Goal: Use online tool/utility: Utilize a website feature to perform a specific function

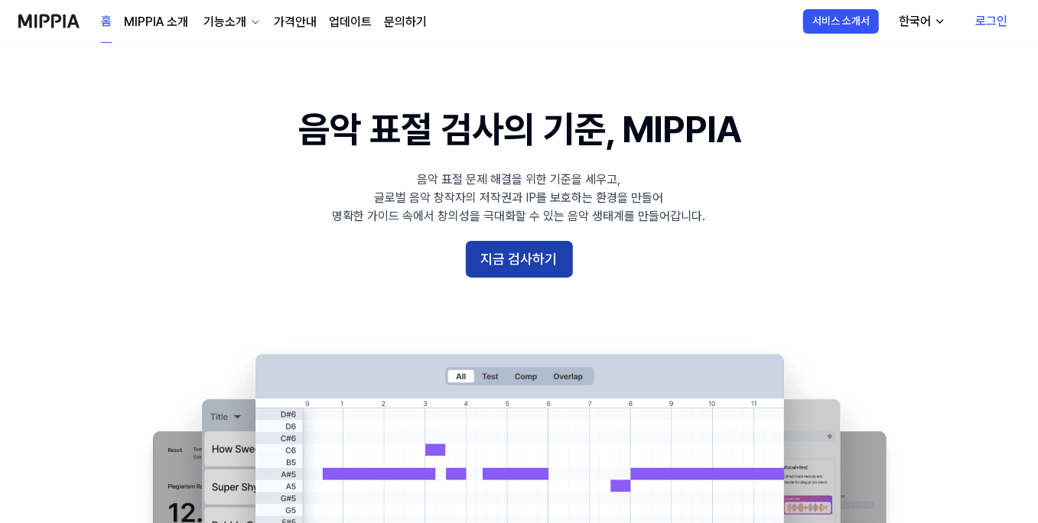
drag, startPoint x: 567, startPoint y: 451, endPoint x: 565, endPoint y: 458, distance: 8.0
click at [567, 451] on 배너 "음악 표절 검사의 기준, MIPPIA 음악 표절 문제 해결을 위한 기준을 세우고, 글로벌 음악 창작자의 저작권과 IP를 보호하는 환경을 만들어…" at bounding box center [519, 382] width 1038 height 556
click at [565, 278] on button "지금 검사하기" at bounding box center [519, 259] width 107 height 37
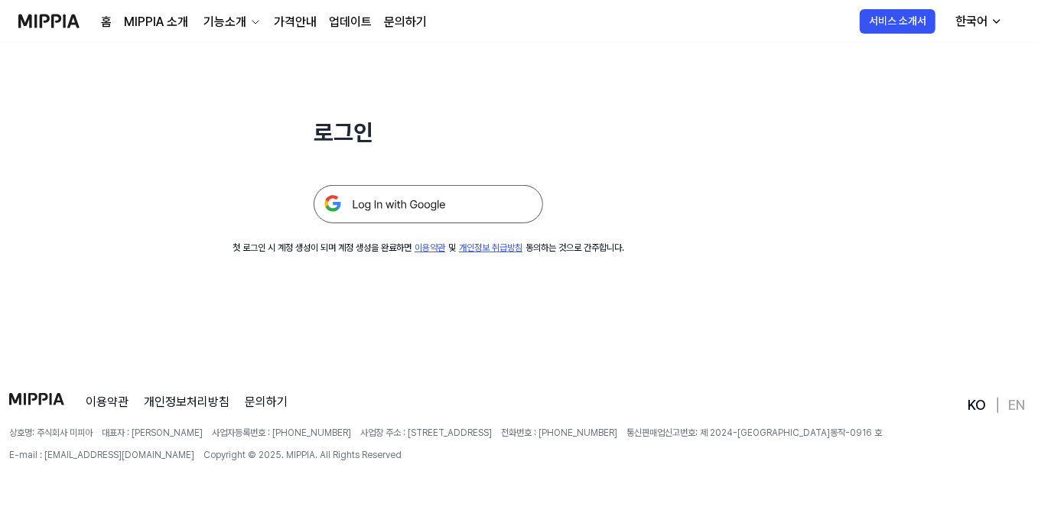
scroll to position [291, 0]
click at [543, 223] on img at bounding box center [428, 204] width 229 height 38
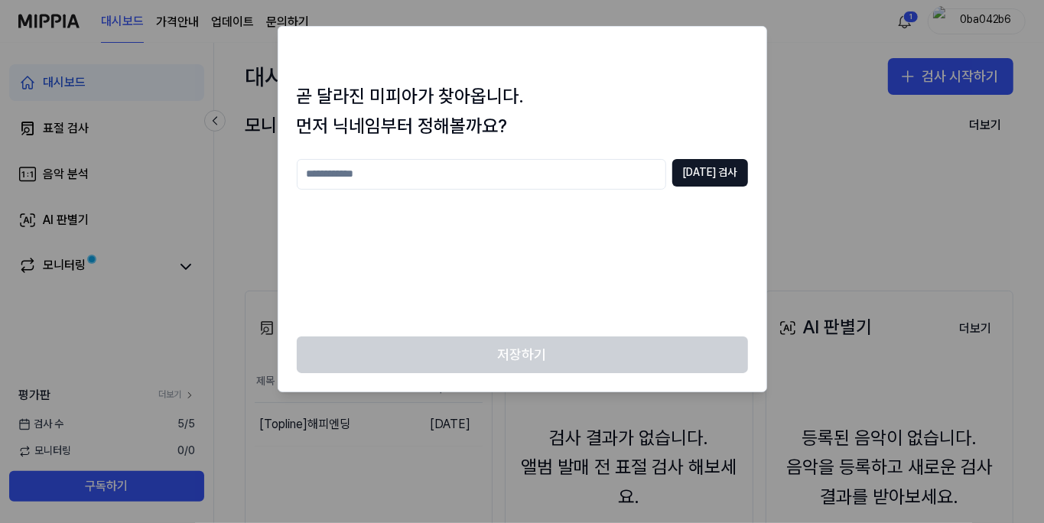
click at [522, 190] on input "text" at bounding box center [481, 174] width 369 height 31
type input "*"
type input "*****"
click at [683, 187] on button "[DATE] 검사" at bounding box center [710, 173] width 76 height 28
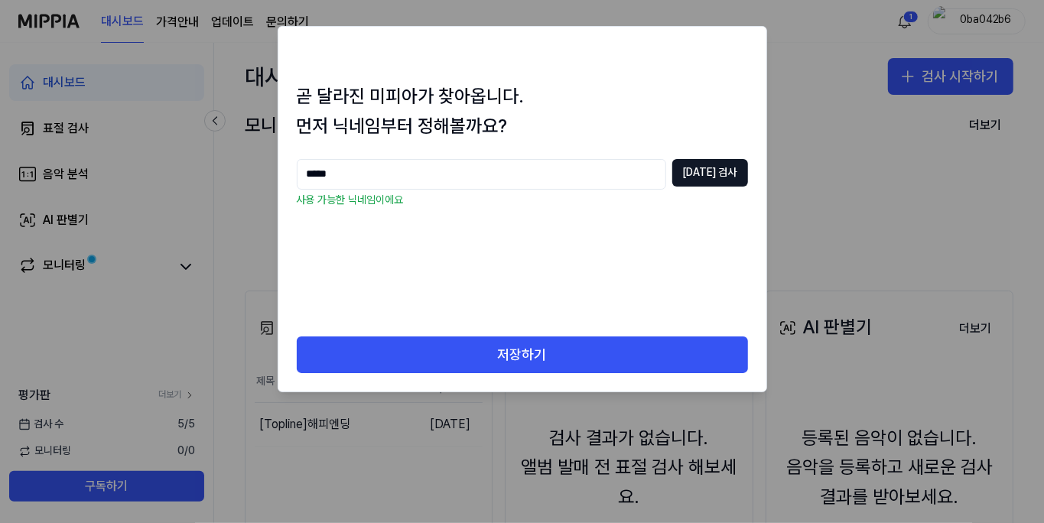
scroll to position [269, 0]
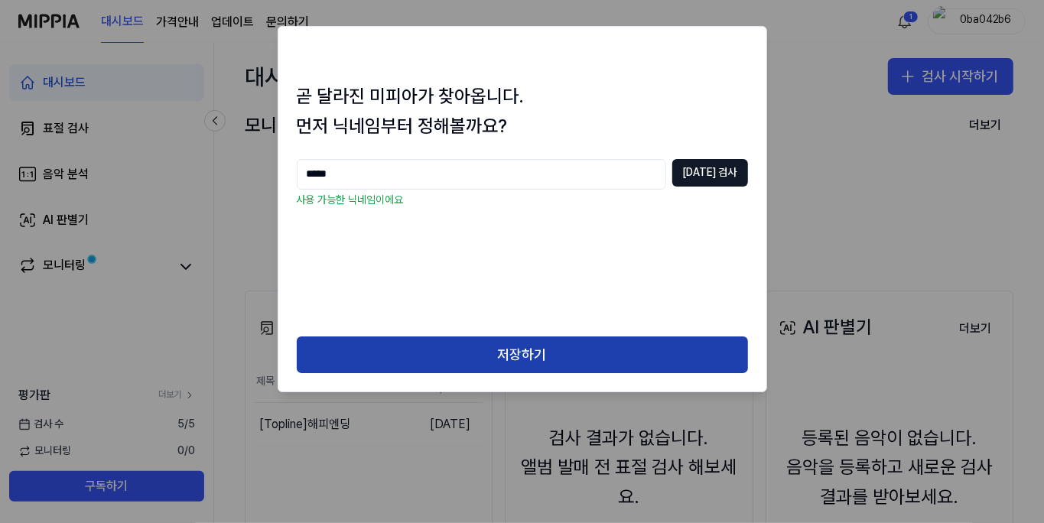
click at [555, 373] on button "저장하기" at bounding box center [522, 355] width 451 height 37
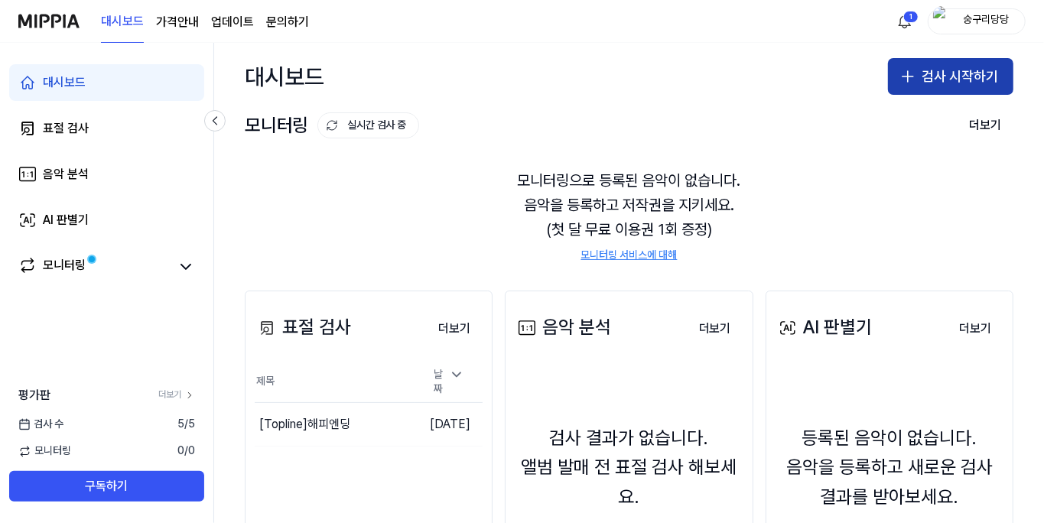
click at [913, 95] on button "검사 시작하기" at bounding box center [950, 76] width 125 height 37
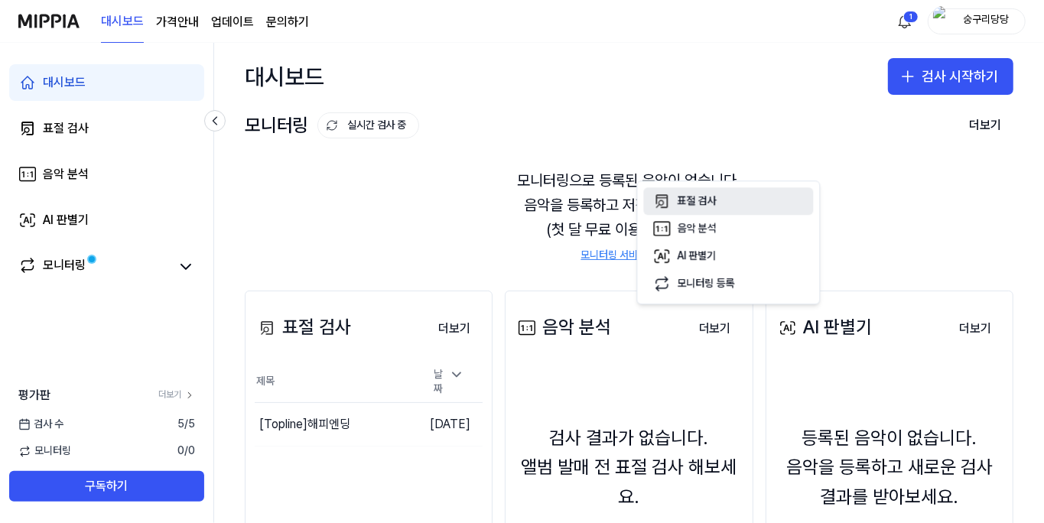
click at [717, 209] on div "표절 검사" at bounding box center [697, 201] width 39 height 15
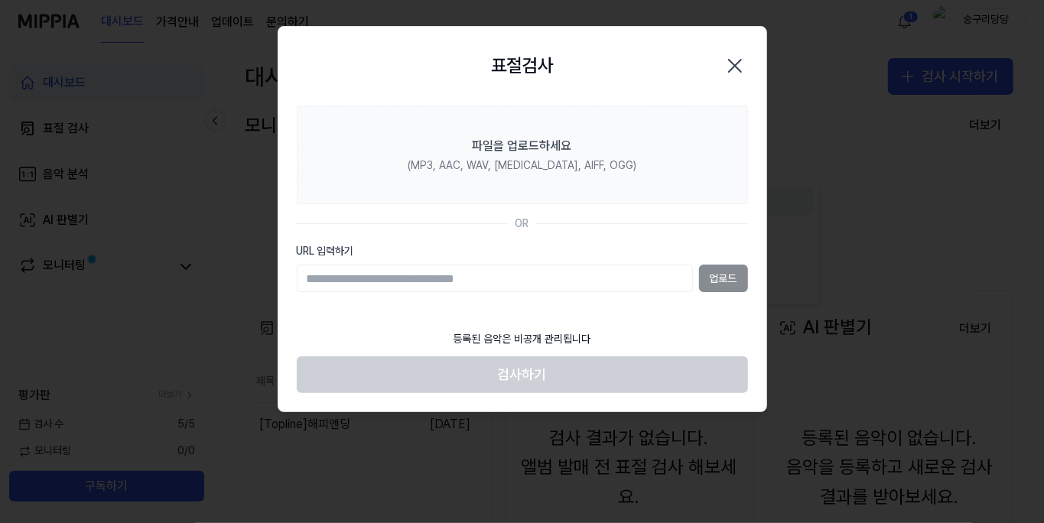
scroll to position [26, 0]
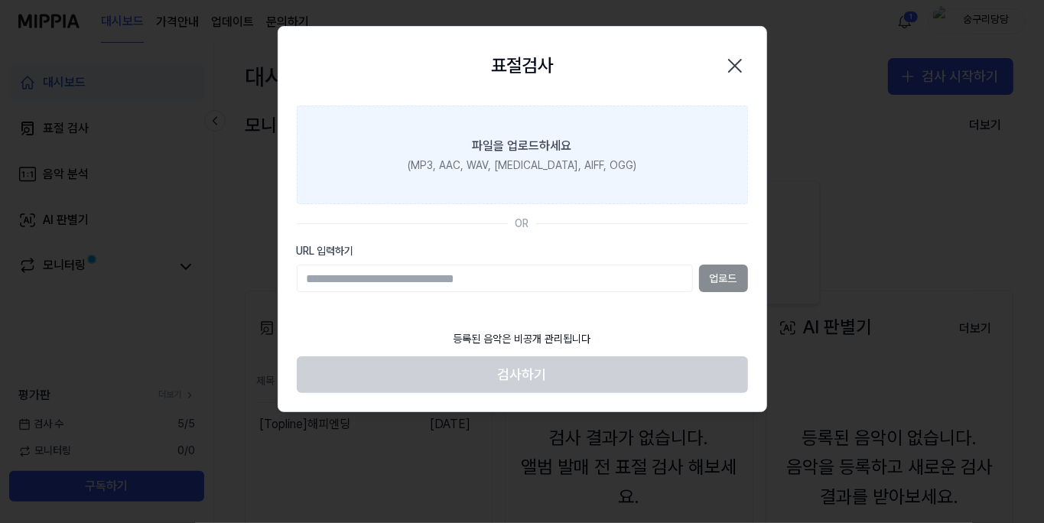
click at [555, 205] on label "파일을 업로드하세요 (MP3, AAC, WAV, [MEDICAL_DATA], AIFF, OGG)" at bounding box center [522, 155] width 451 height 99
click at [0, 0] on input "파일을 업로드하세요 (MP3, AAC, WAV, [MEDICAL_DATA], AIFF, OGG)" at bounding box center [0, 0] width 0 height 0
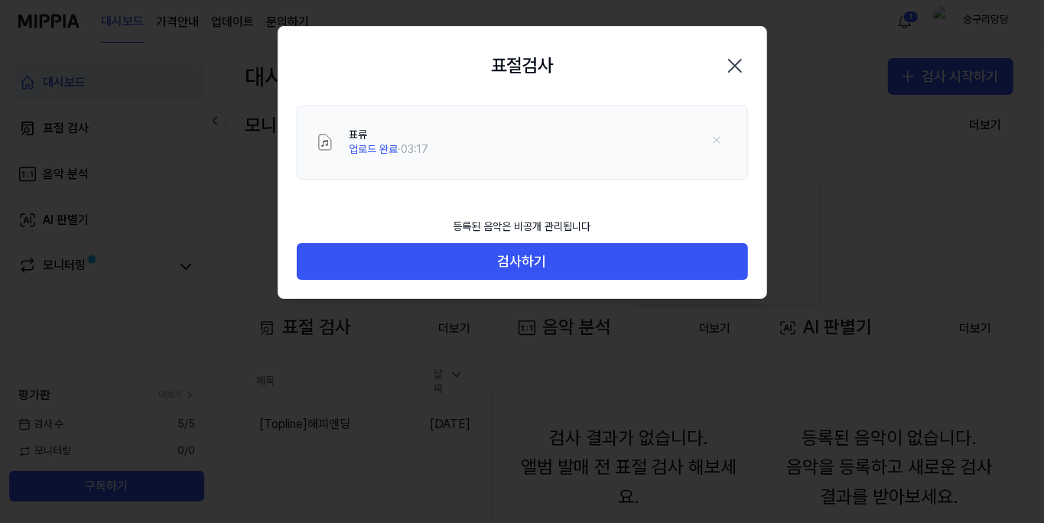
scroll to position [11, 0]
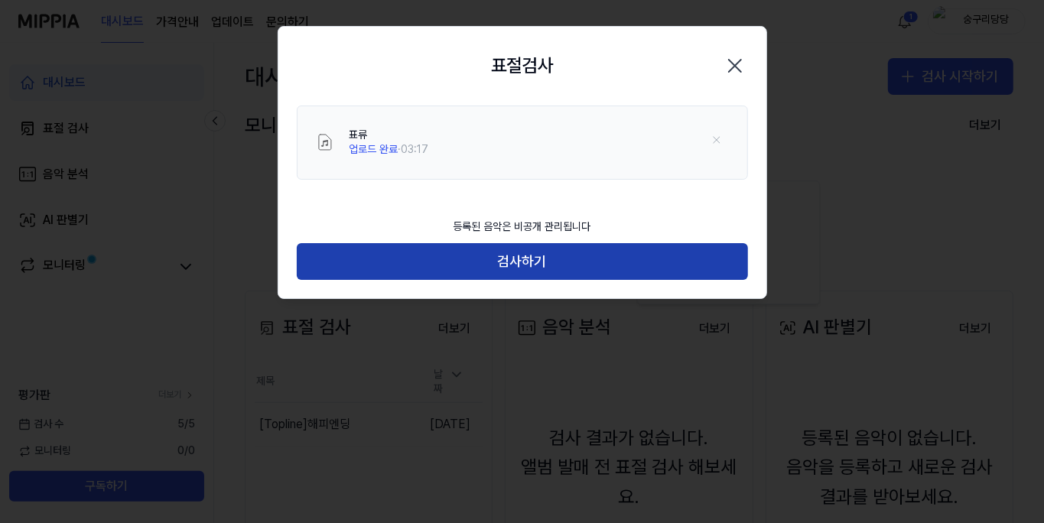
click at [553, 280] on button "검사하기" at bounding box center [522, 261] width 451 height 37
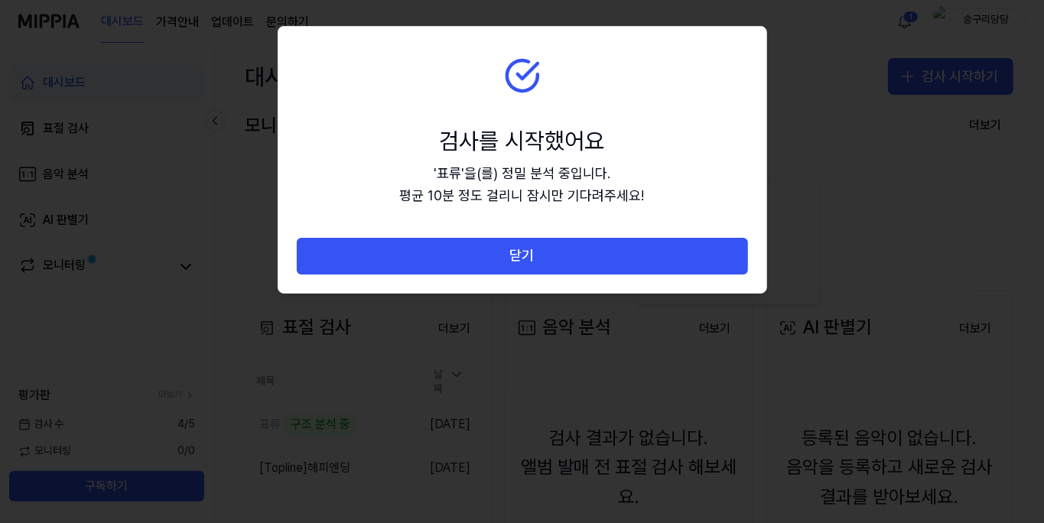
click at [552, 275] on button "닫기" at bounding box center [522, 256] width 451 height 37
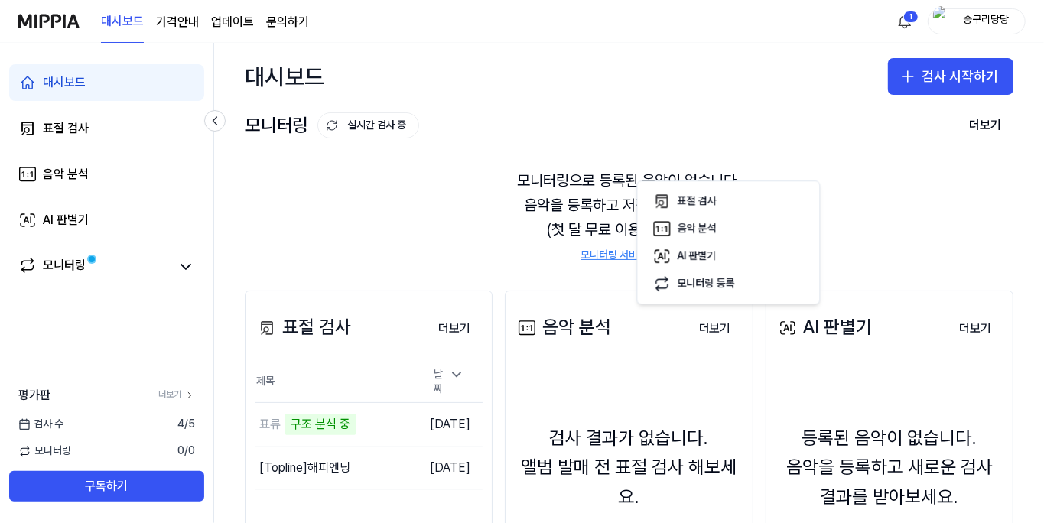
click at [932, 282] on div "모니터링으로 등록된 음악이 없습니다. 음악을 등록하고 저작권을 지키세요. (첫 달 무료 이용권 1회 증정) 모니터링 서비스에 대해" at bounding box center [629, 216] width 769 height 132
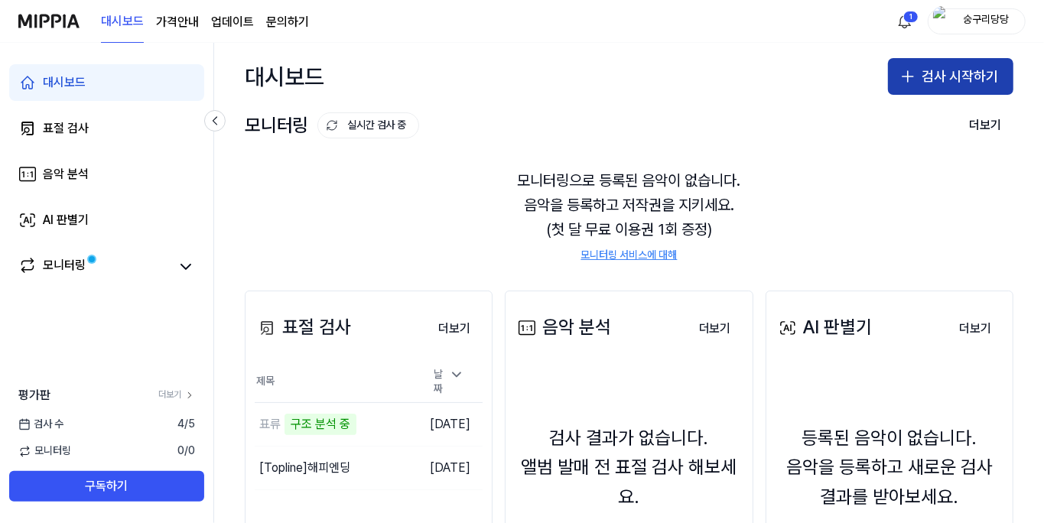
click at [888, 95] on button "검사 시작하기" at bounding box center [950, 76] width 125 height 37
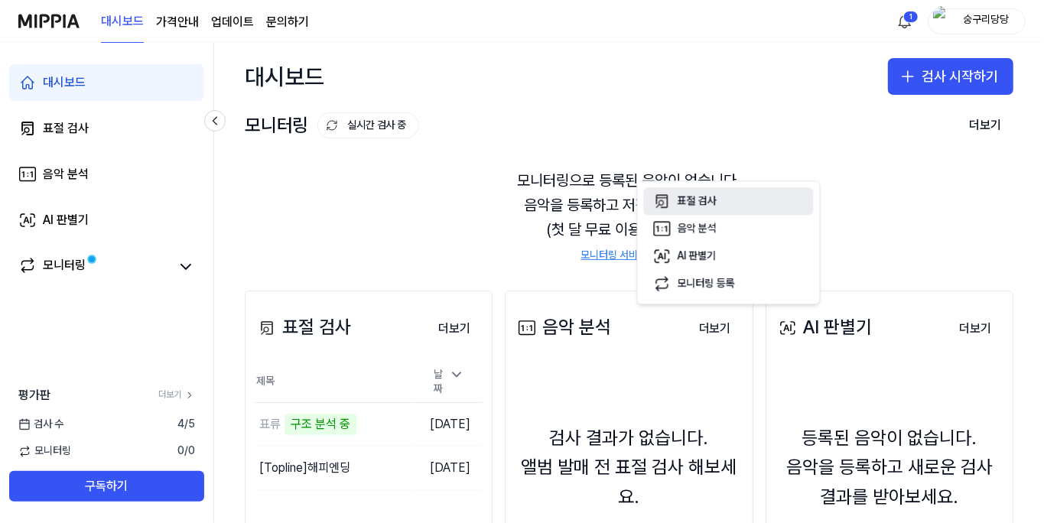
click at [717, 209] on div "표절 검사" at bounding box center [697, 201] width 39 height 15
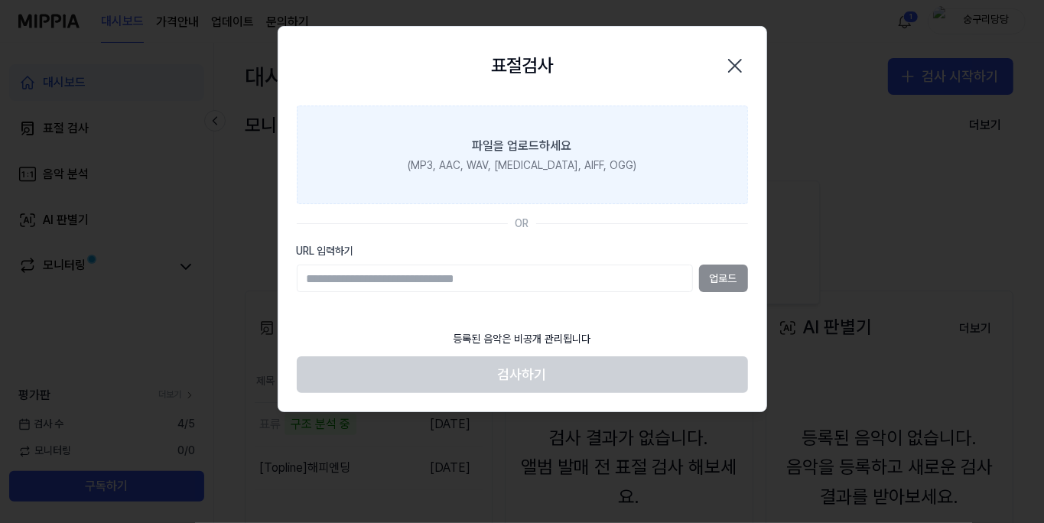
click at [571, 174] on div "(MP3, AAC, WAV, [MEDICAL_DATA], AIFF, OGG)" at bounding box center [522, 165] width 229 height 15
click at [0, 0] on input "파일을 업로드하세요 (MP3, AAC, WAV, [MEDICAL_DATA], AIFF, OGG)" at bounding box center [0, 0] width 0 height 0
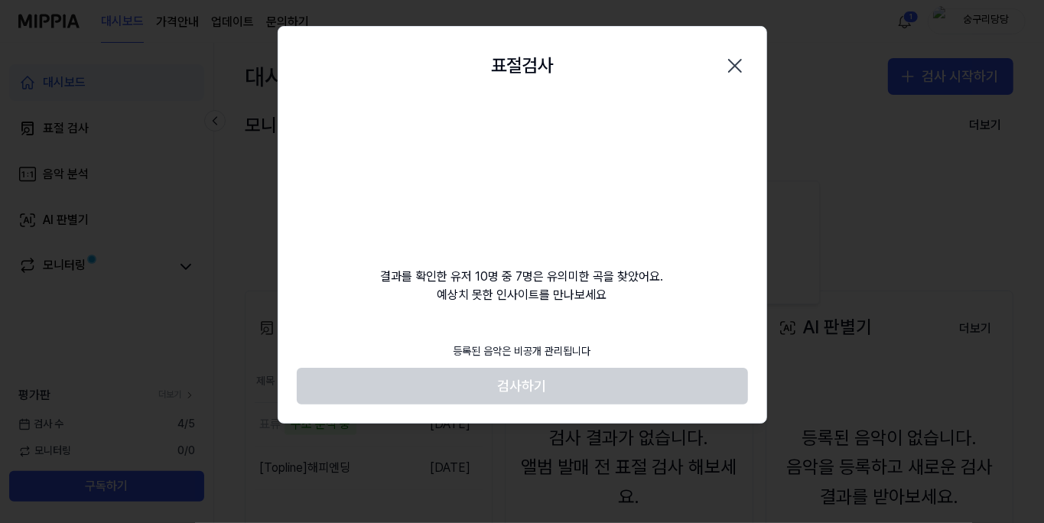
scroll to position [307, 0]
click at [556, 405] on footer "등록된 음악은 비공개 관리됩니다 검사하기" at bounding box center [522, 370] width 451 height 70
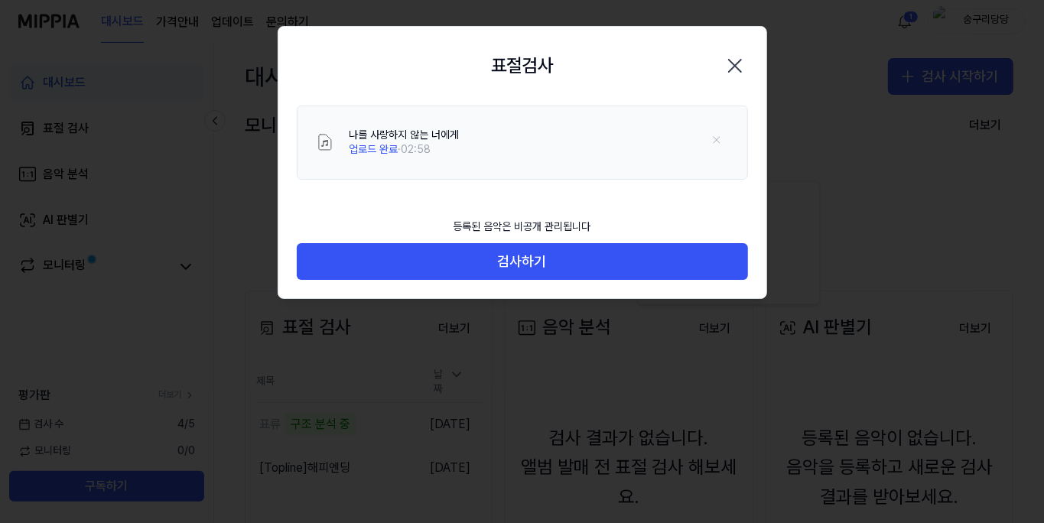
scroll to position [37, 0]
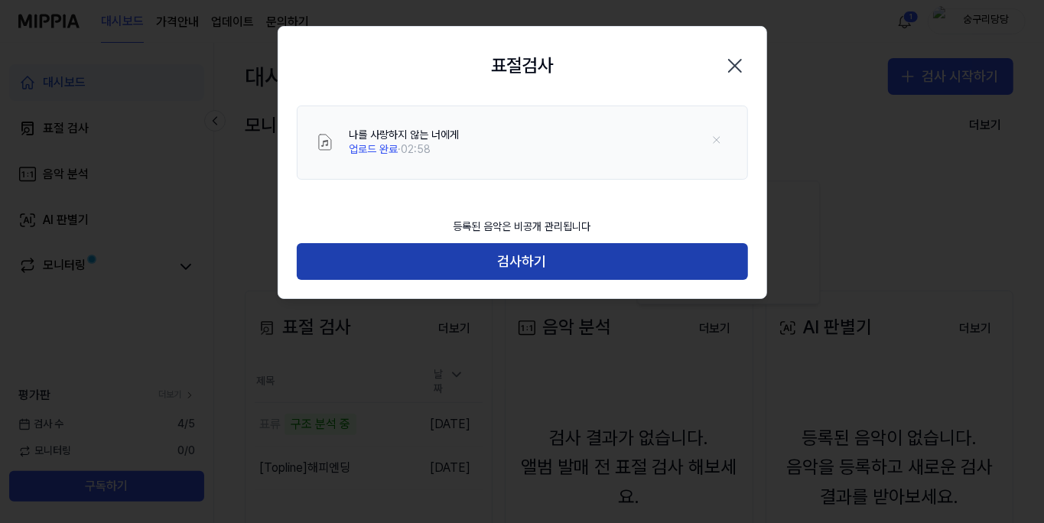
click at [509, 280] on button "검사하기" at bounding box center [522, 261] width 451 height 37
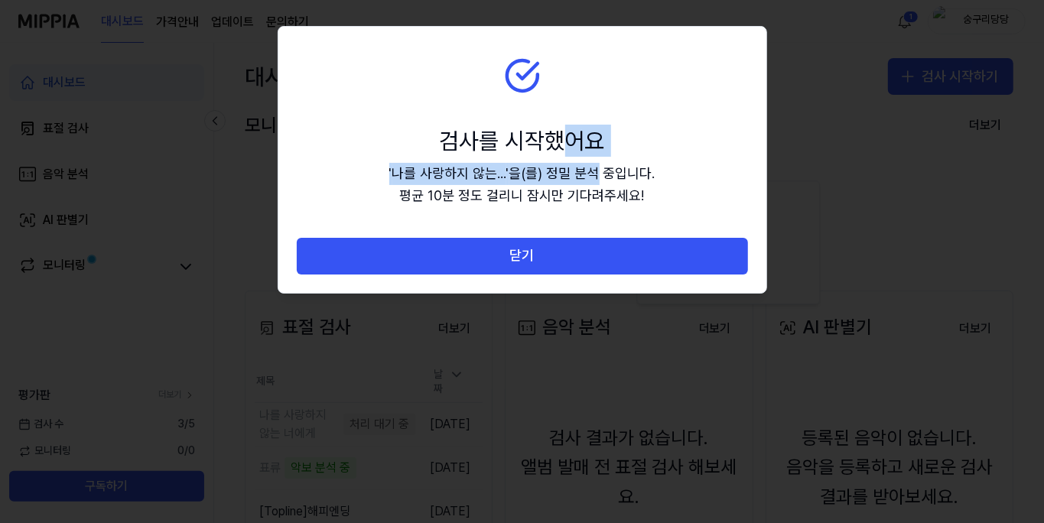
drag, startPoint x: 610, startPoint y: 119, endPoint x: 730, endPoint y: 235, distance: 166.1
click at [734, 235] on section "검사를 시작했어요 ' 나를 사랑하지 않는... ' 을(를) 정밀 분석 중입니다. 평균 10분 정도 걸리니 잠시만 기다려주세요!" at bounding box center [522, 132] width 488 height 211
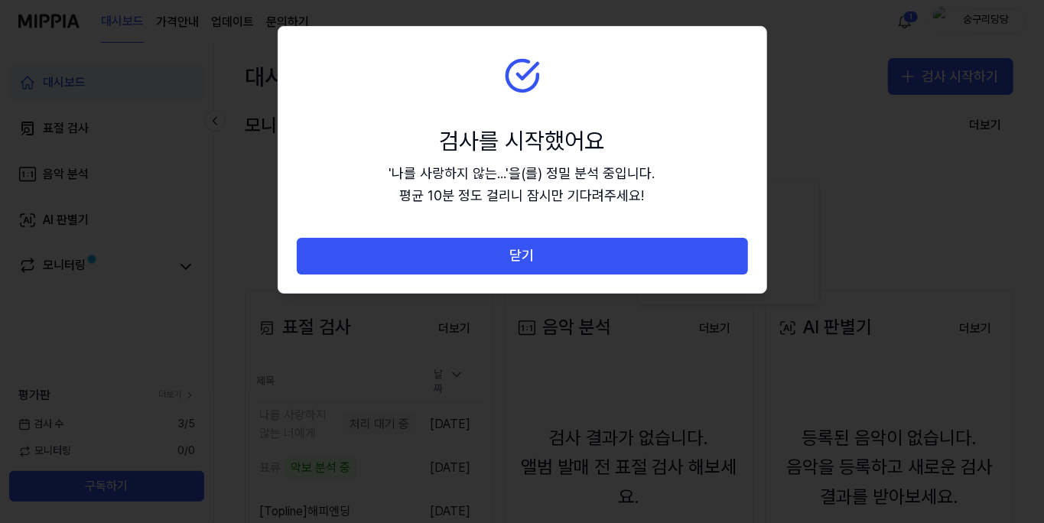
click at [747, 238] on section "검사를 시작했어요 ' 나를 사랑하지 않는... ' 을(를) 정밀 분석 중입니다. 평균 10분 정도 걸리니 잠시만 기다려주세요!" at bounding box center [522, 132] width 488 height 211
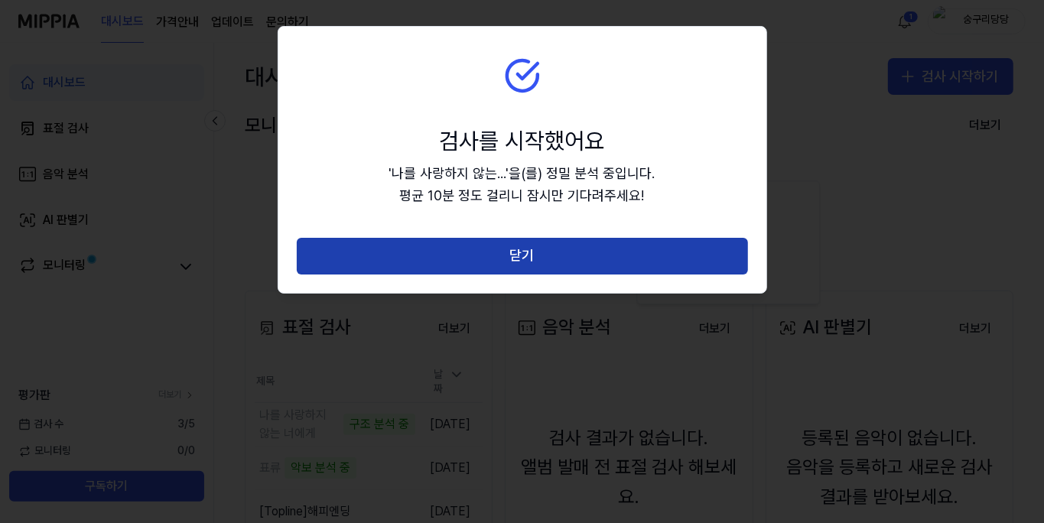
click at [617, 275] on button "닫기" at bounding box center [522, 256] width 451 height 37
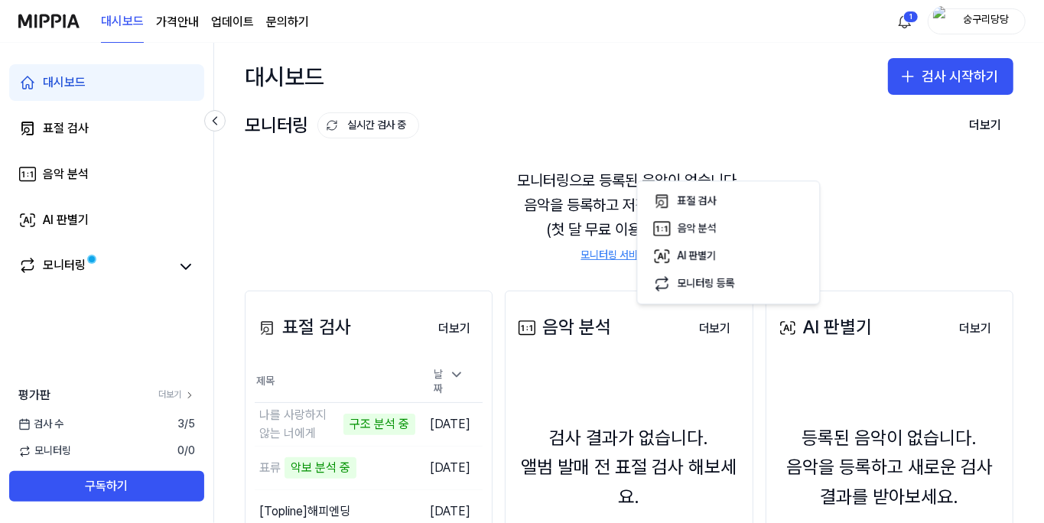
click at [928, 27] on button "숭구리당당" at bounding box center [977, 21] width 98 height 26
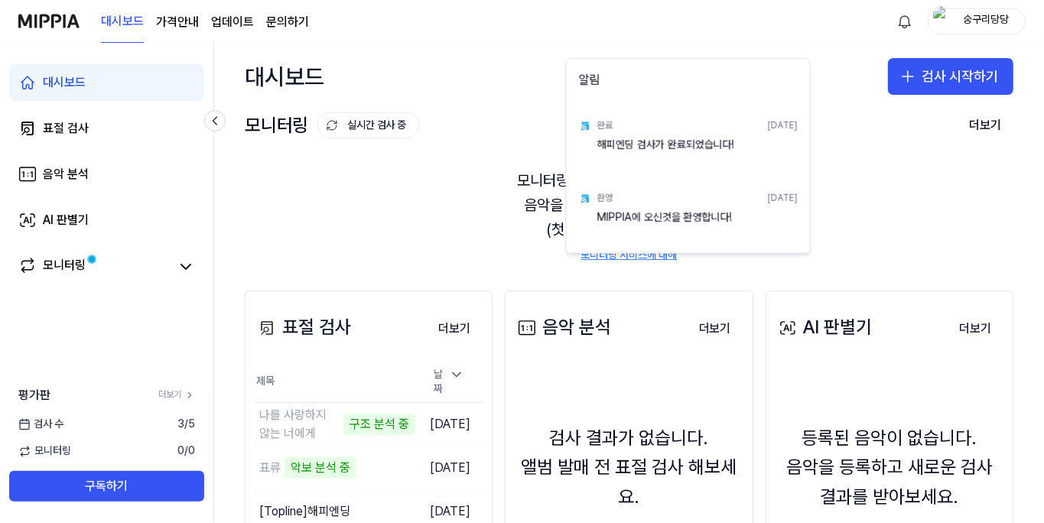
click at [708, 168] on div "해피엔딩 검사가 완료되었습니다!" at bounding box center [697, 153] width 200 height 31
drag, startPoint x: 674, startPoint y: 218, endPoint x: 715, endPoint y: 221, distance: 41.4
click at [692, 168] on div "해피엔딩 검사가 완료되었습니다!" at bounding box center [697, 153] width 200 height 31
click at [798, 138] on div "완료 [DATE]" at bounding box center [697, 126] width 200 height 24
drag, startPoint x: 766, startPoint y: 158, endPoint x: 570, endPoint y: 176, distance: 196.6
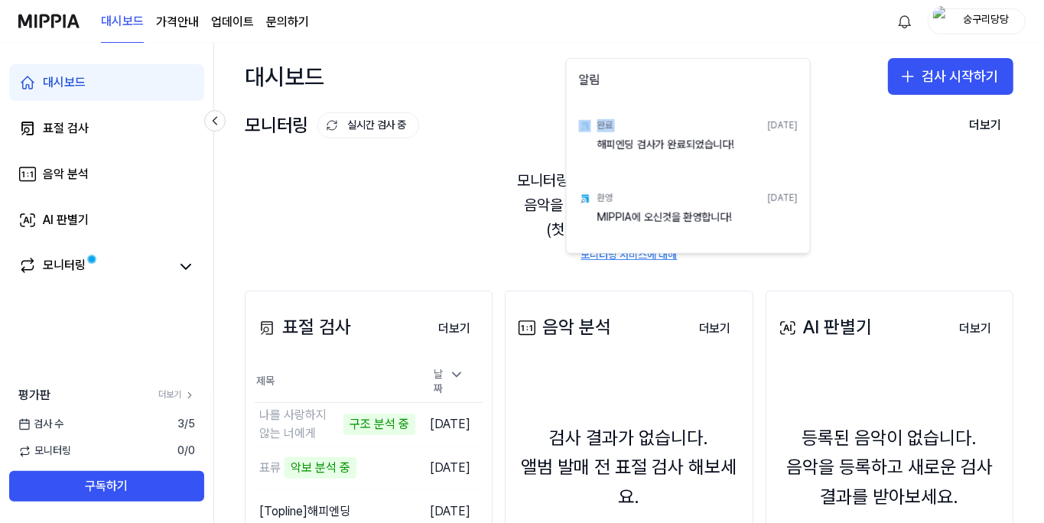
click at [570, 176] on div "알림 완료 [DATE] 해피엔딩 검사가 완료되었습니다! 환영 [DATE] MIPPIA에 오신것을 환영합니다!" at bounding box center [688, 156] width 245 height 196
click at [798, 168] on div "해피엔딩 검사가 완료되었습니다!" at bounding box center [697, 153] width 200 height 31
click at [942, 468] on html "대시보드 가격안내 업데이트 문의하기 숭구리당당 대시보드 표절 검사 음악 분석 AI 판별기 모니터링 평가판 더보기 검사 [DATE] 모니터링 0…" at bounding box center [522, 261] width 1044 height 523
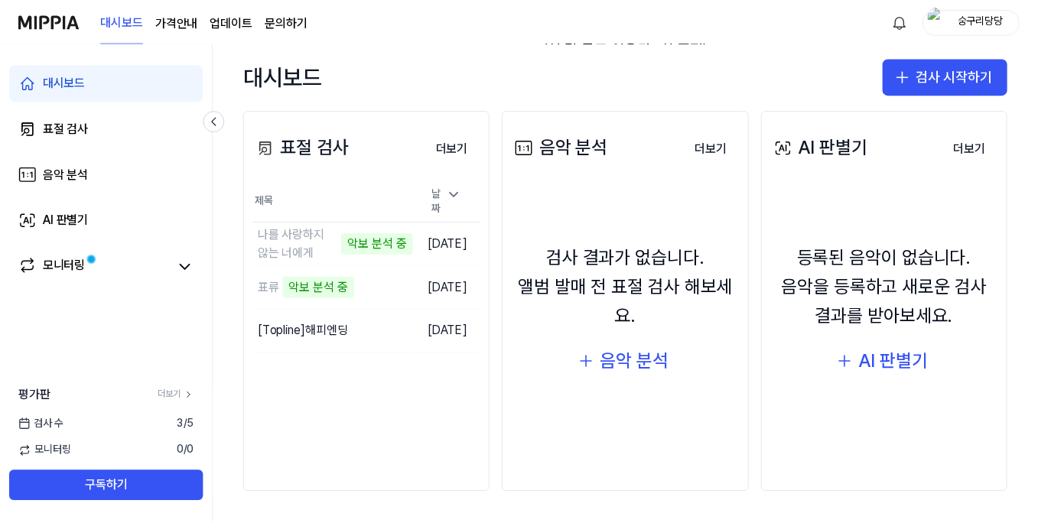
scroll to position [526, 0]
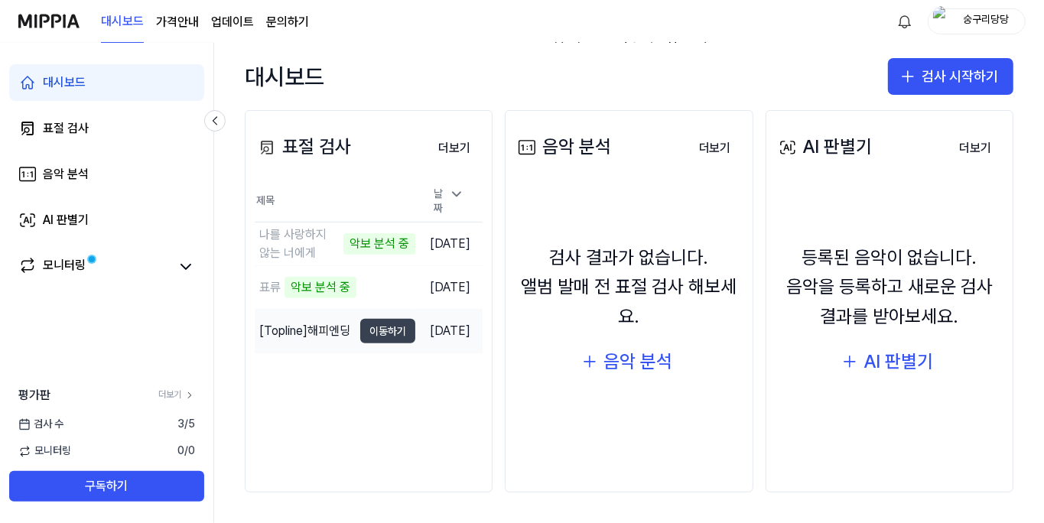
click at [415, 343] on button "이동하기" at bounding box center [387, 331] width 55 height 24
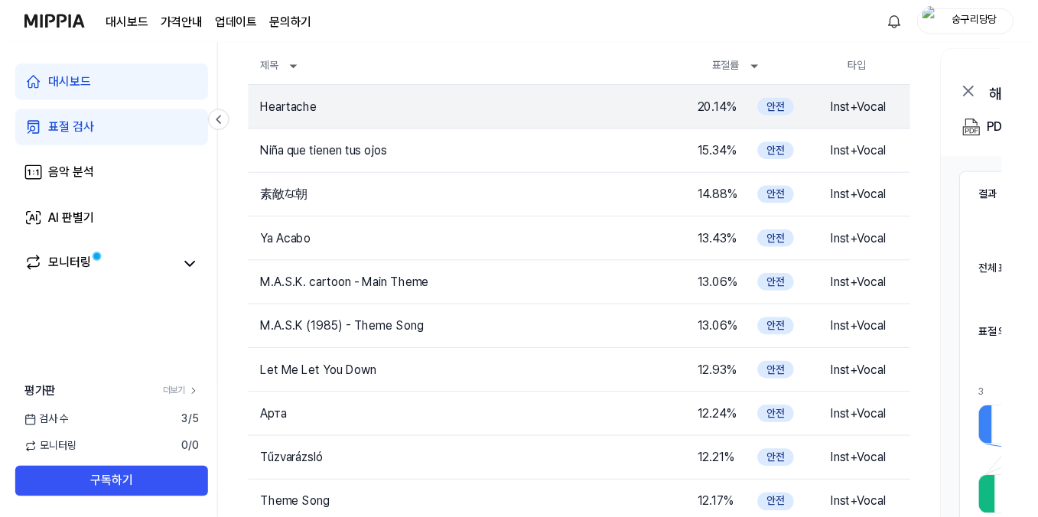
scroll to position [0, 0]
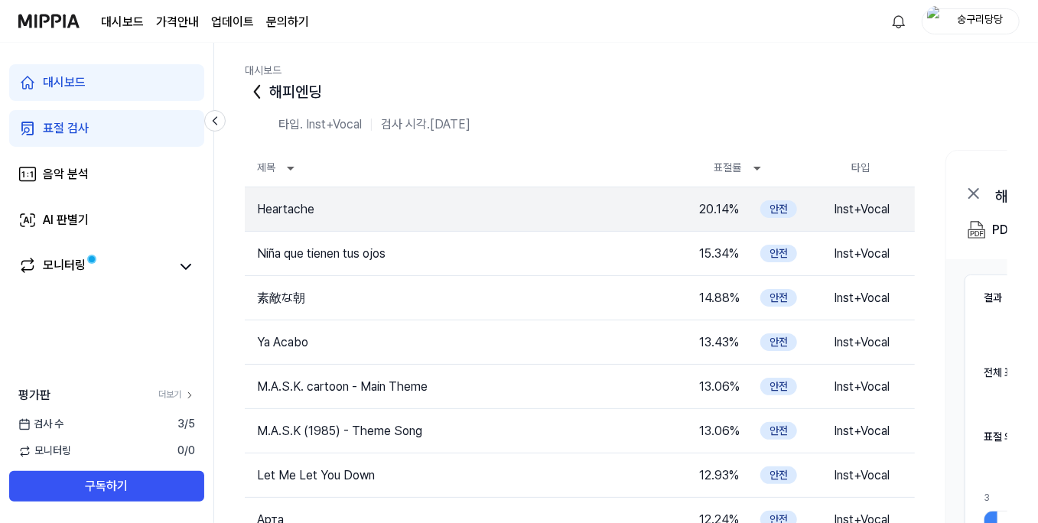
click at [269, 104] on icon at bounding box center [257, 92] width 24 height 24
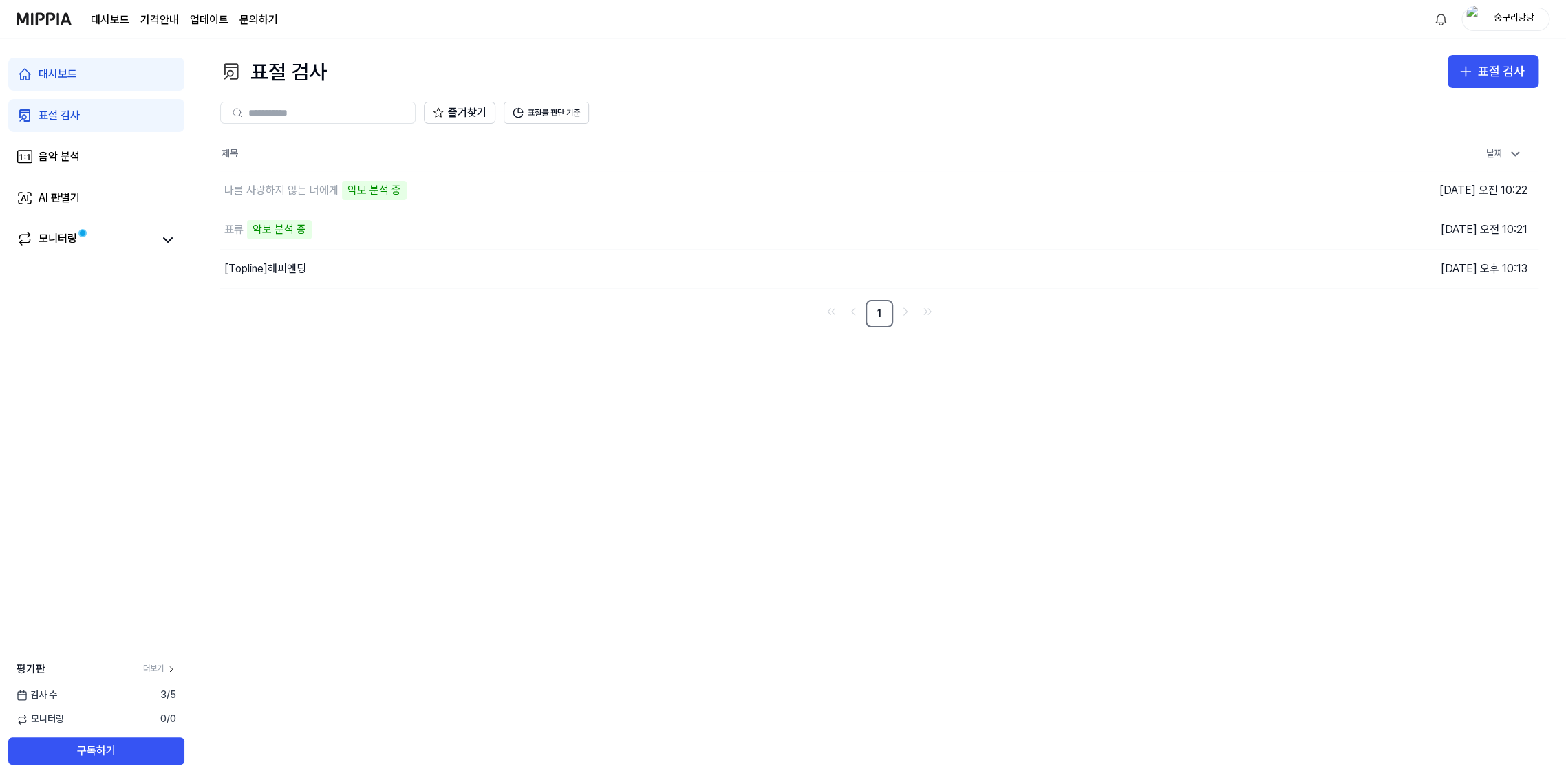
click at [26, 469] on rect at bounding box center [22, 695] width 8 height 8
click at [57, 469] on span "검사 수" at bounding box center [36, 695] width 40 height 13
click at [192, 469] on div "검사 [DATE]" at bounding box center [96, 695] width 192 height 13
click at [154, 250] on link "모니터링" at bounding box center [85, 239] width 138 height 19
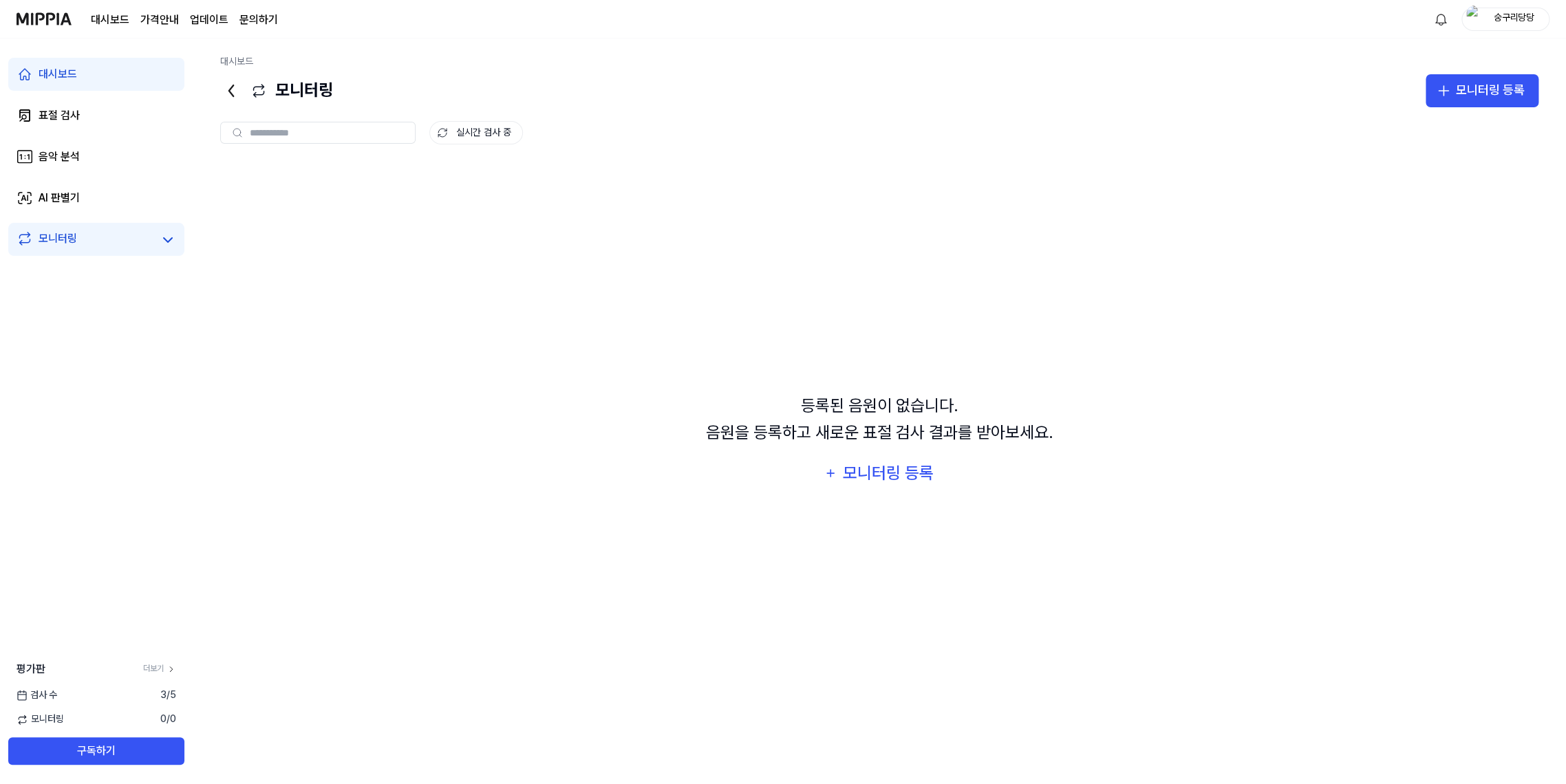
click at [154, 250] on link "모니터링" at bounding box center [85, 239] width 138 height 19
click at [136, 91] on link "대시보드" at bounding box center [96, 74] width 176 height 33
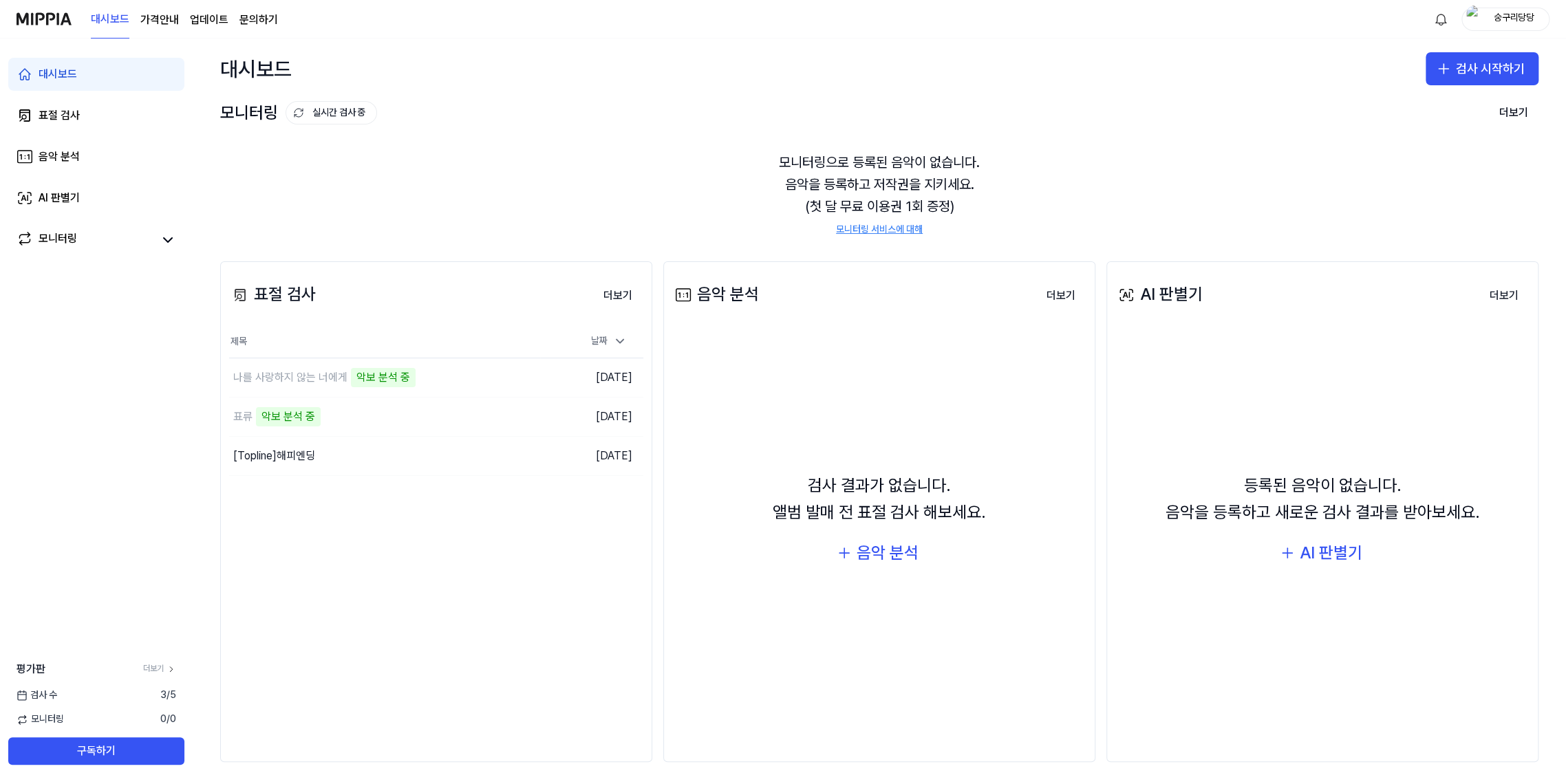
scroll to position [306, 0]
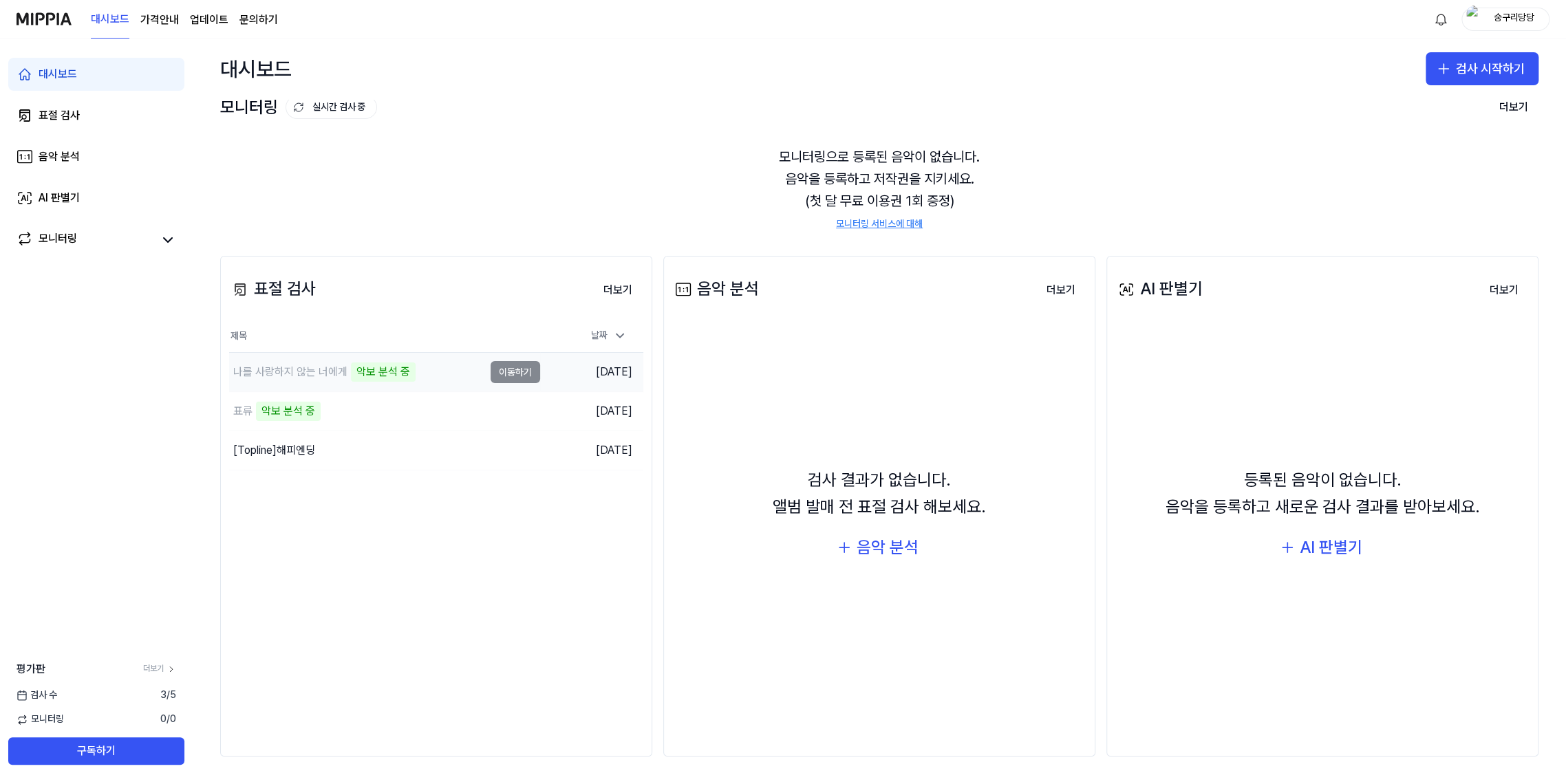
click at [541, 391] on td "나를 사랑하지 않는 너에게 악보 분석 중 이동하기" at bounding box center [385, 371] width 311 height 39
click at [529, 423] on button "이동하기" at bounding box center [515, 411] width 49 height 22
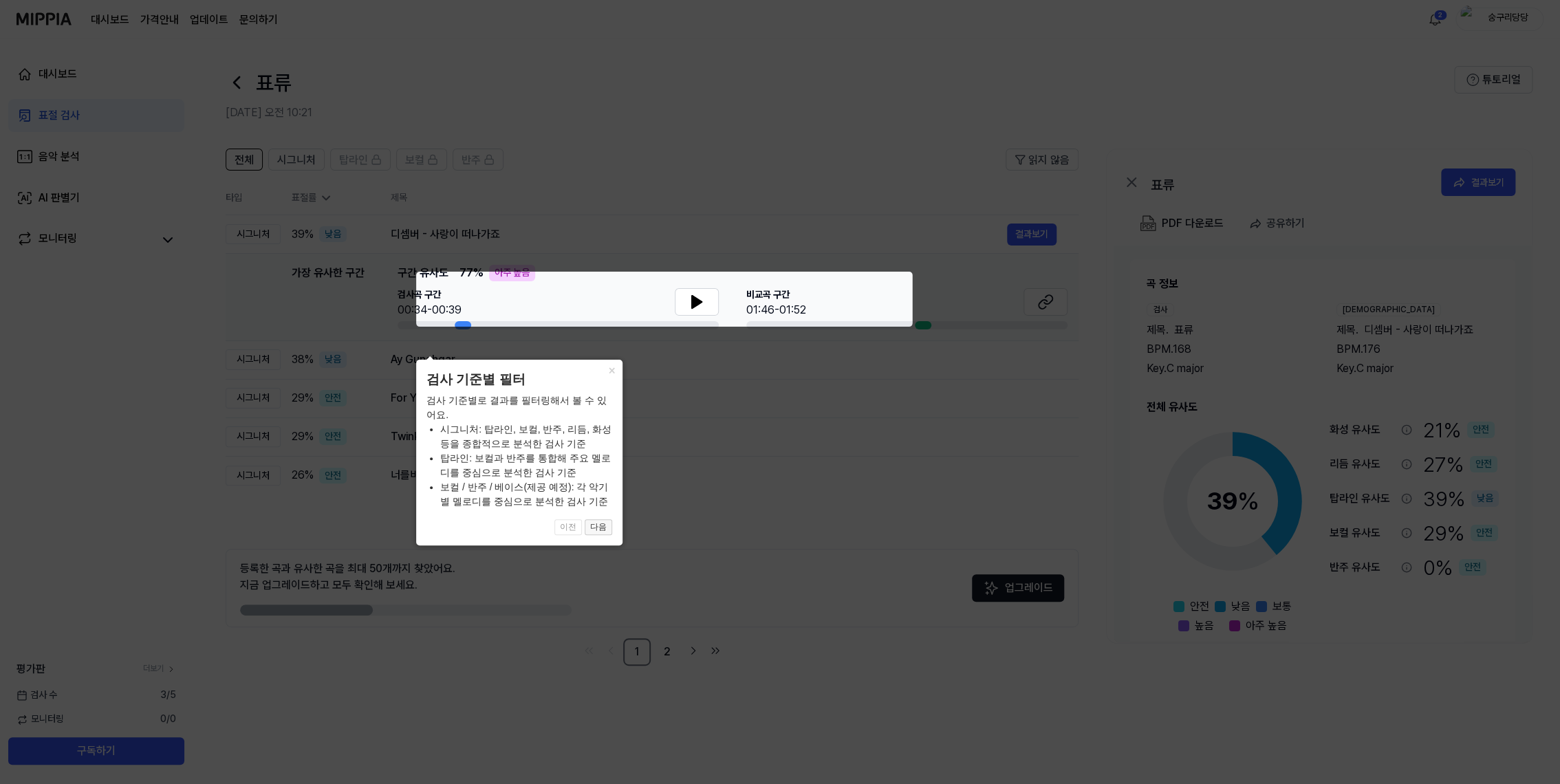
click at [594, 469] on button "다음" at bounding box center [598, 528] width 28 height 16
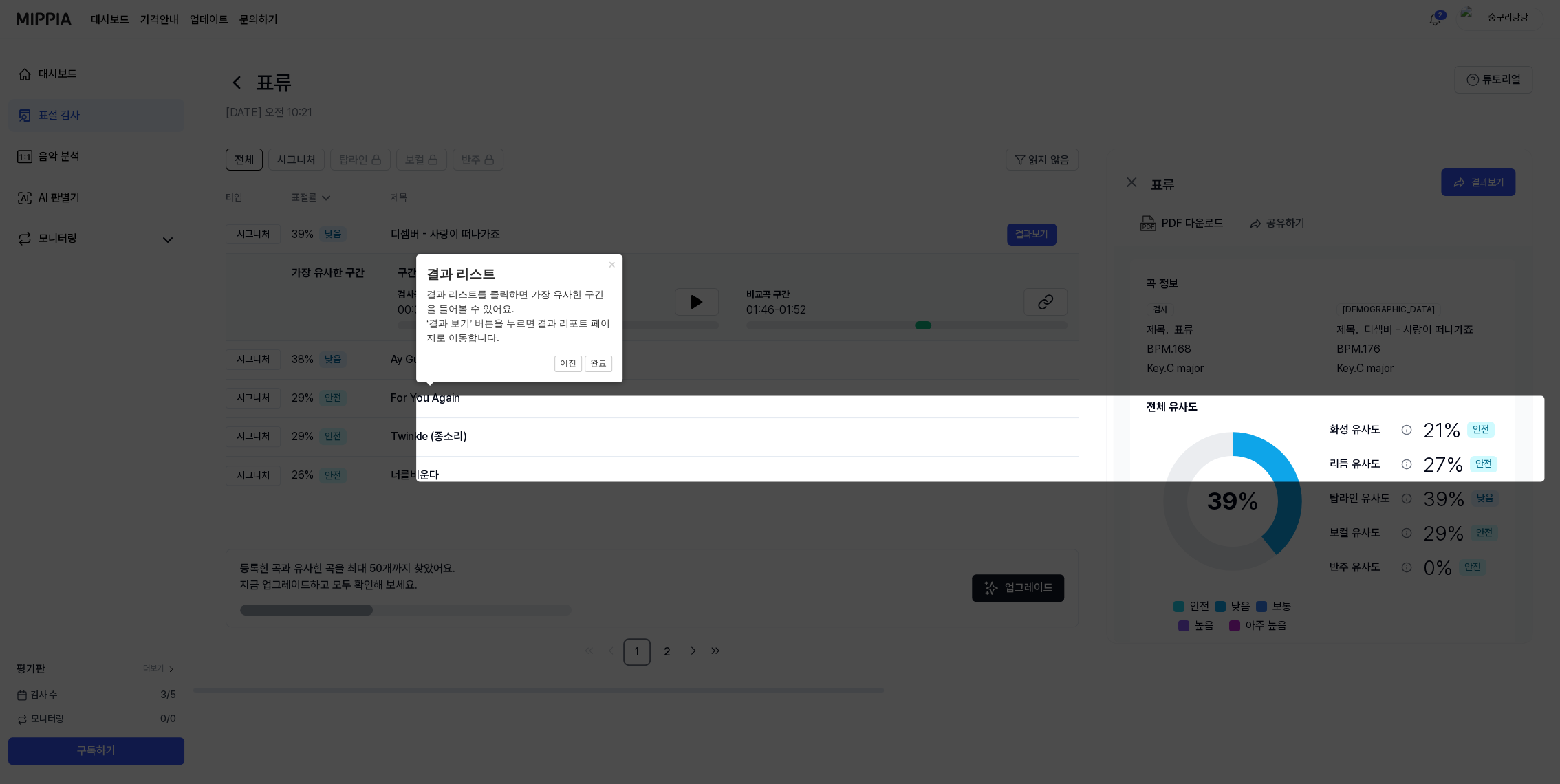
click at [938, 378] on icon at bounding box center [782, 392] width 1565 height 784
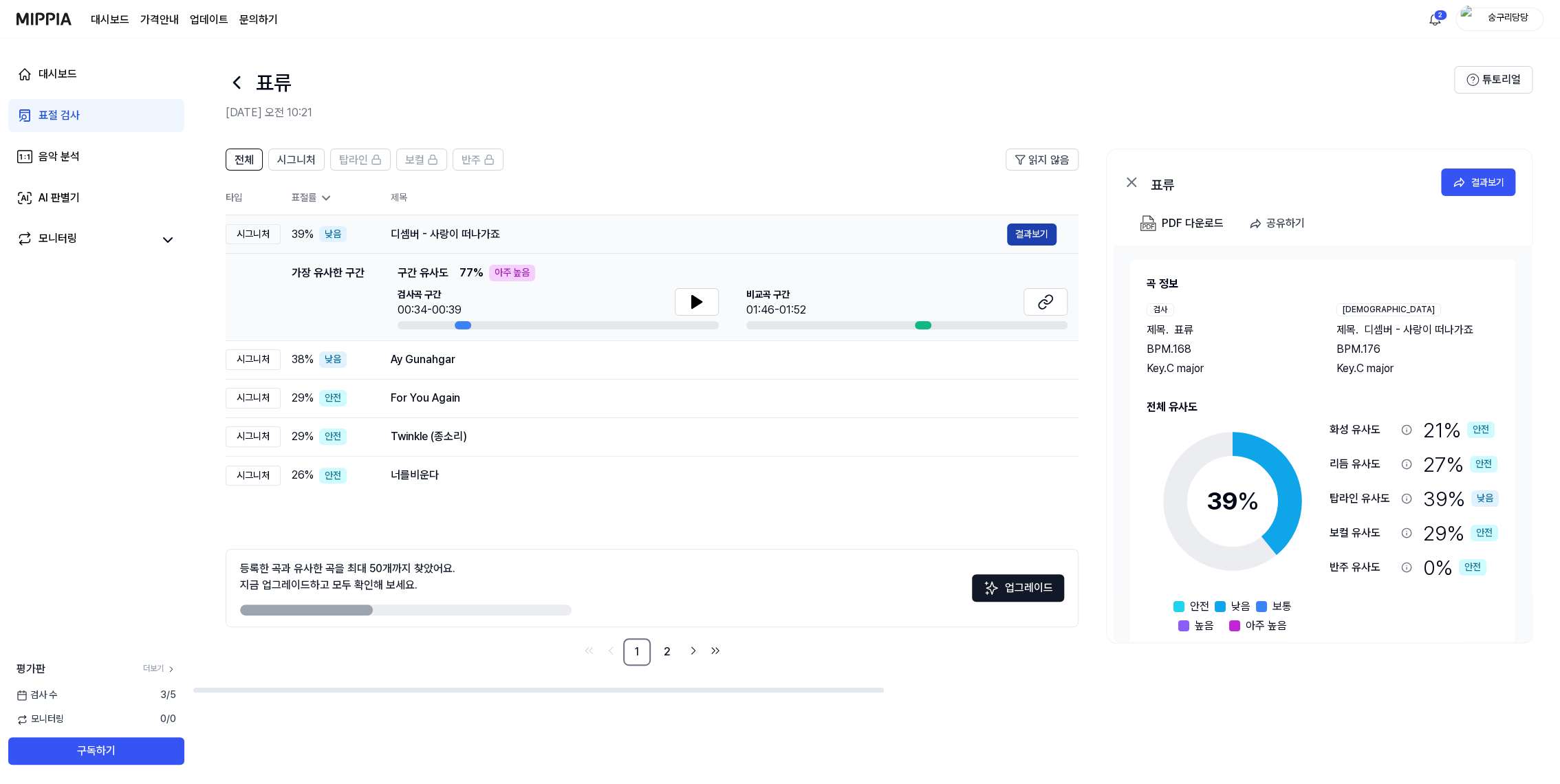
click at [938, 245] on button "결과보기" at bounding box center [1031, 235] width 49 height 22
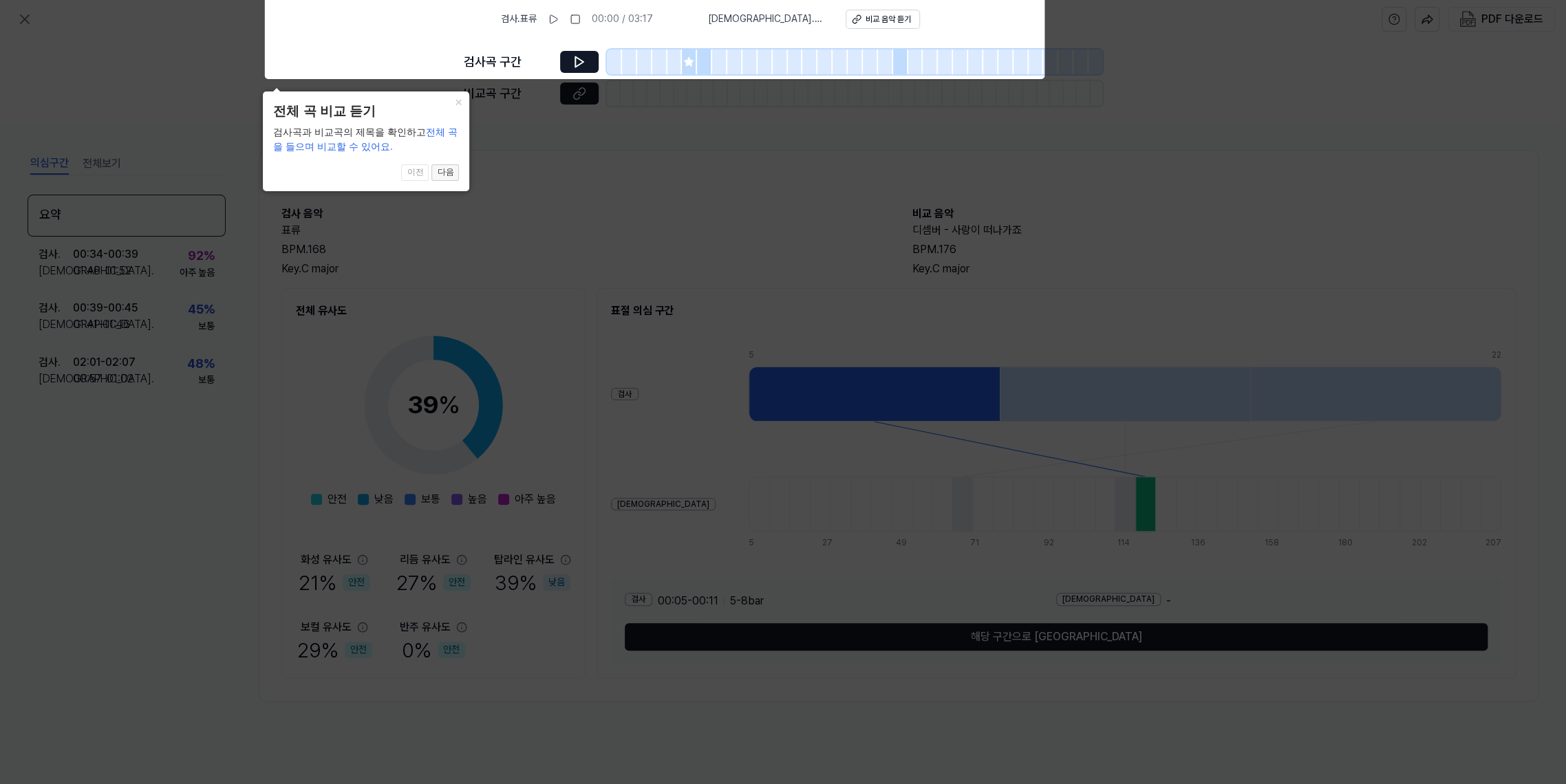
click at [441, 171] on button "다음" at bounding box center [445, 173] width 28 height 16
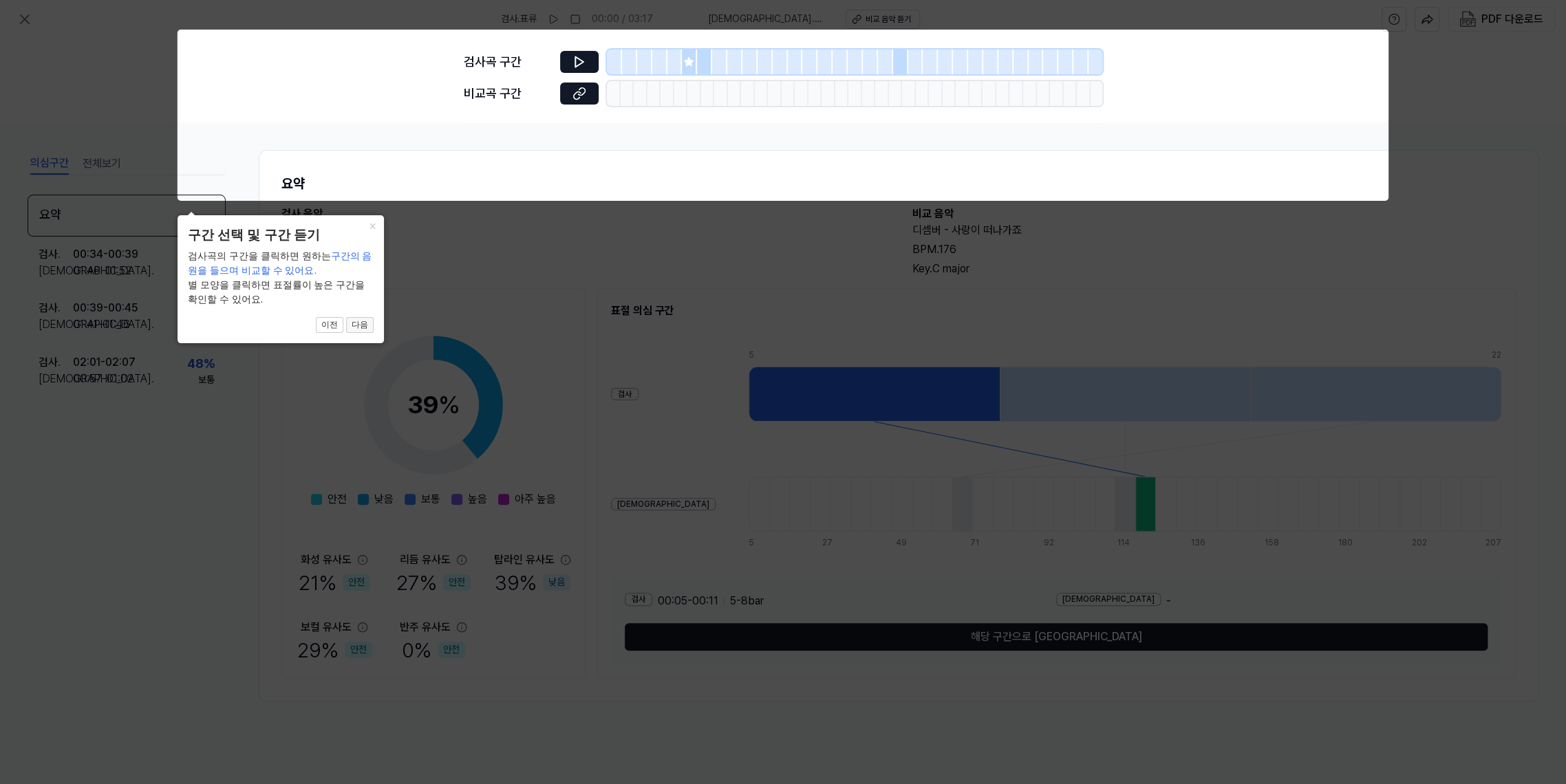
click at [363, 326] on button "다음" at bounding box center [360, 325] width 28 height 16
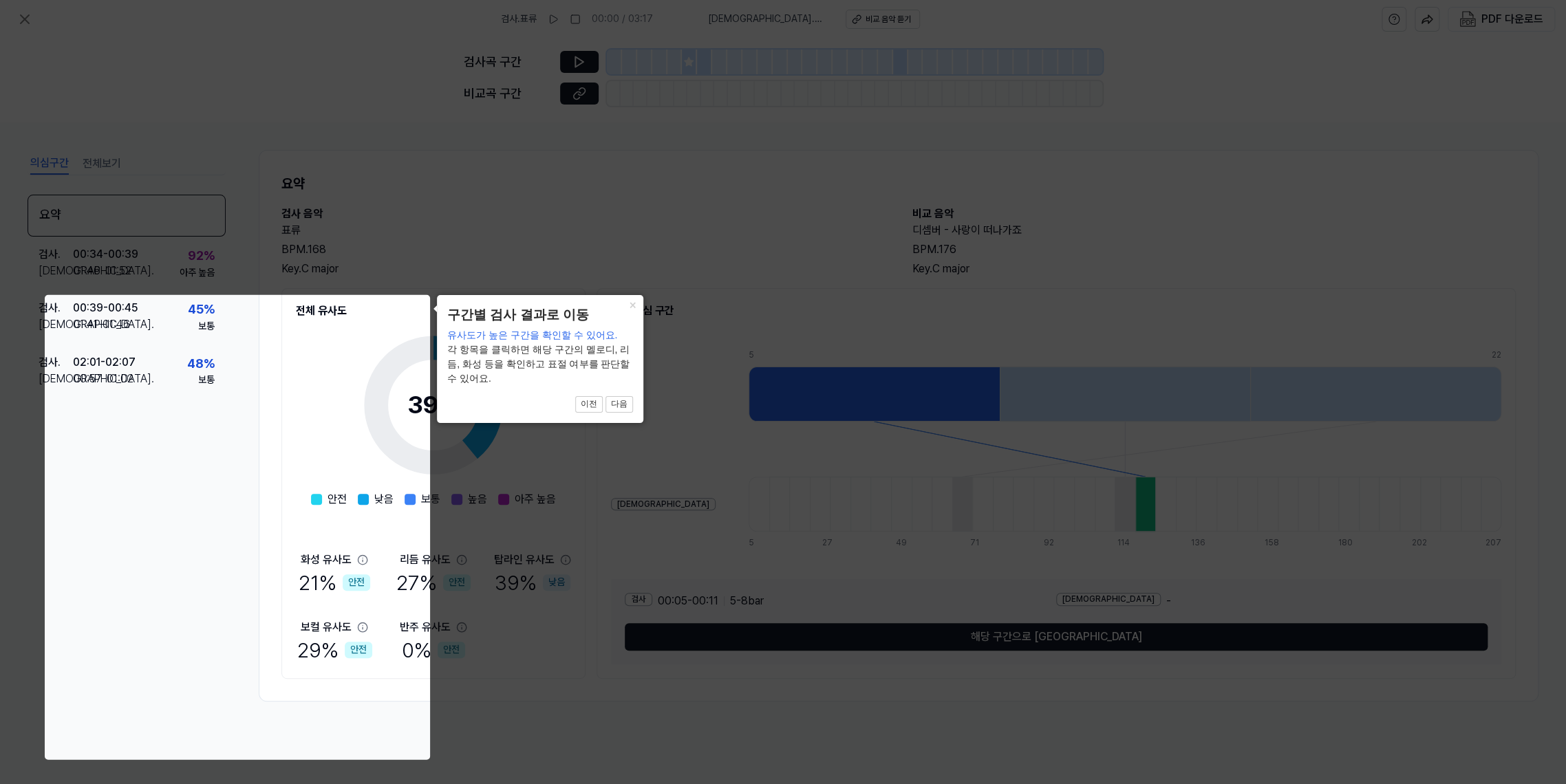
click at [774, 469] on icon at bounding box center [783, 392] width 1566 height 784
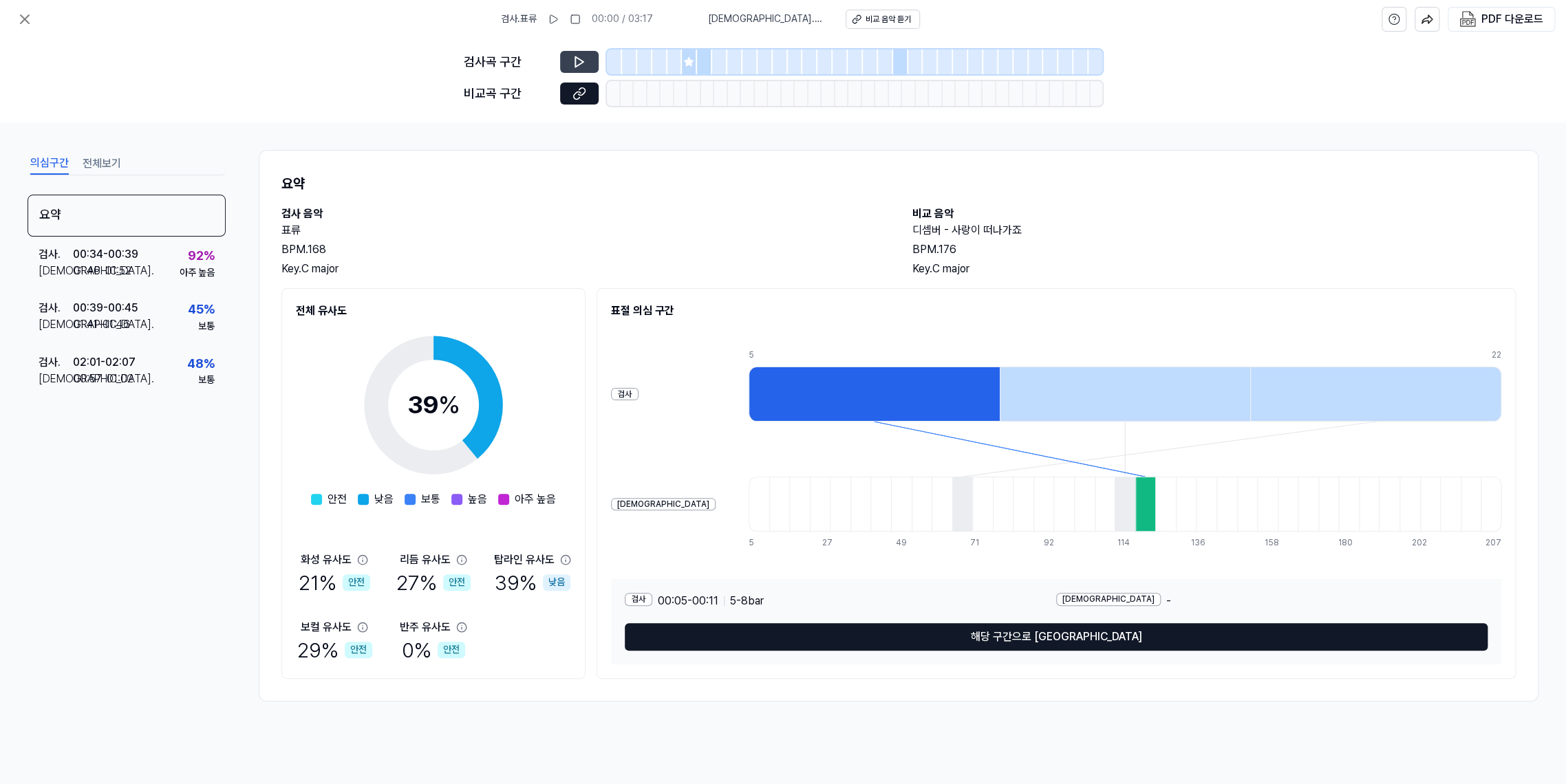
click at [560, 73] on button at bounding box center [579, 62] width 39 height 22
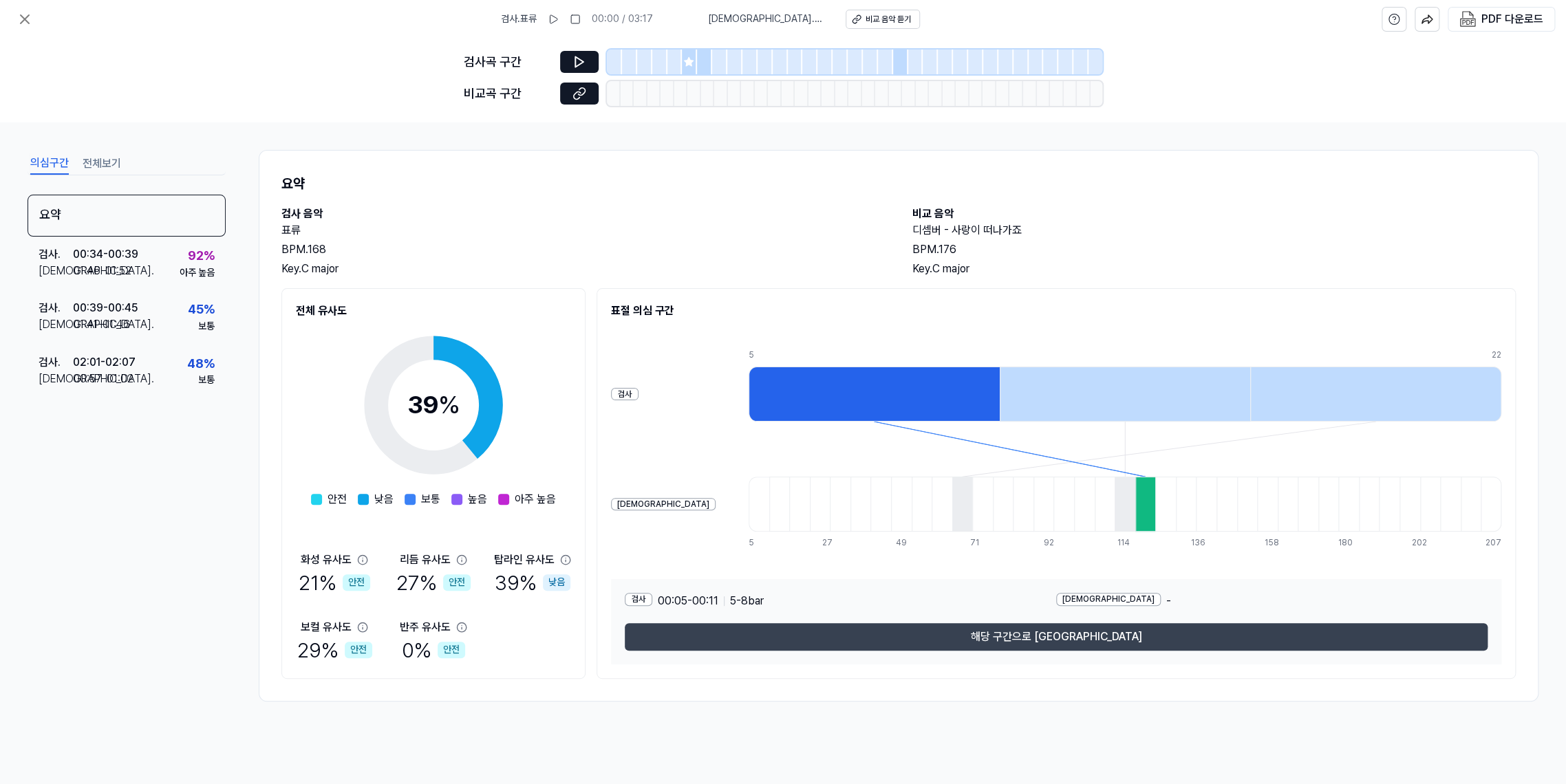
click at [938, 469] on button "해당 구간으로 [GEOGRAPHIC_DATA]" at bounding box center [1056, 637] width 863 height 28
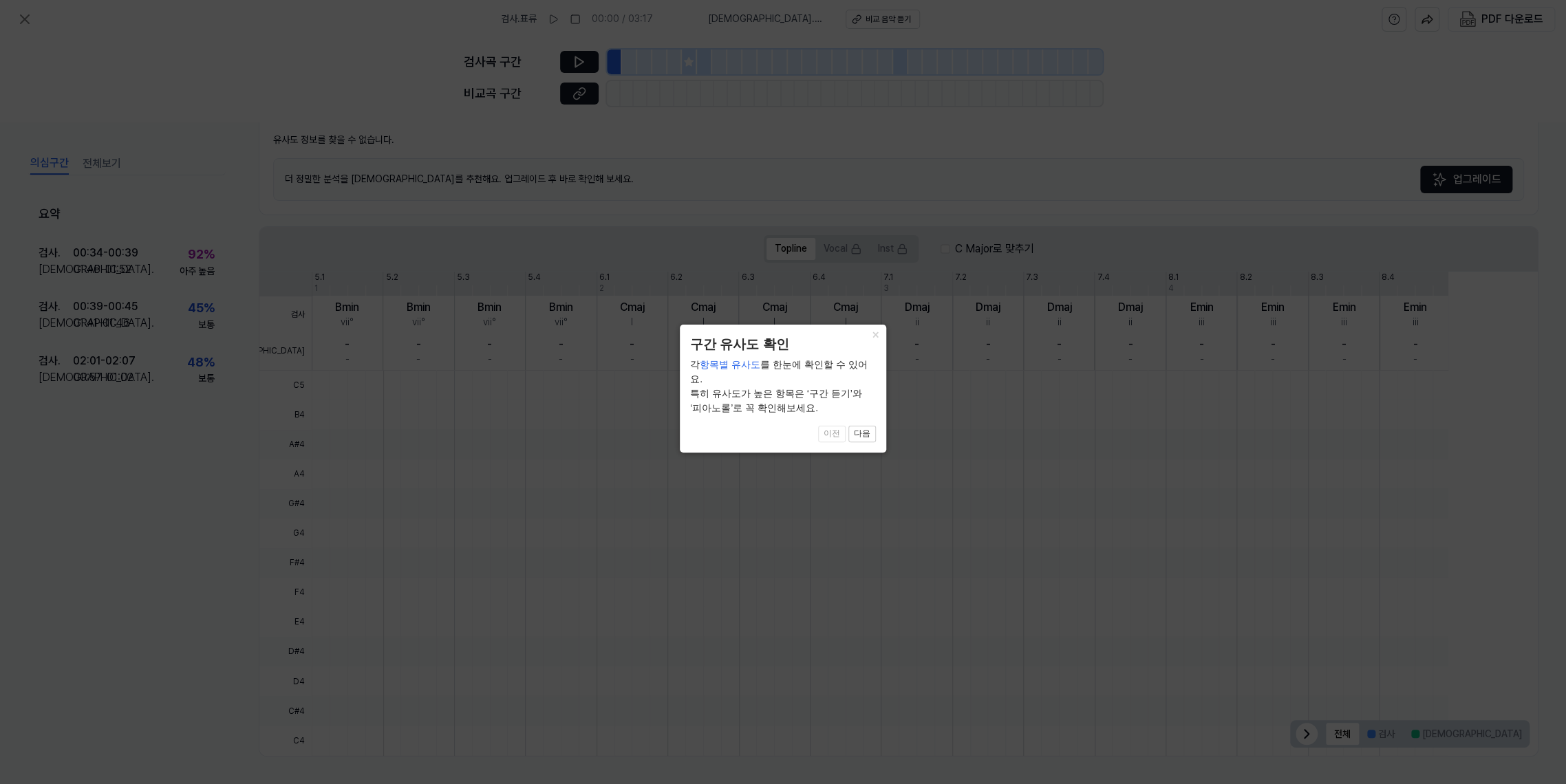
scroll to position [868, 0]
click at [861, 440] on button "다음" at bounding box center [862, 434] width 28 height 16
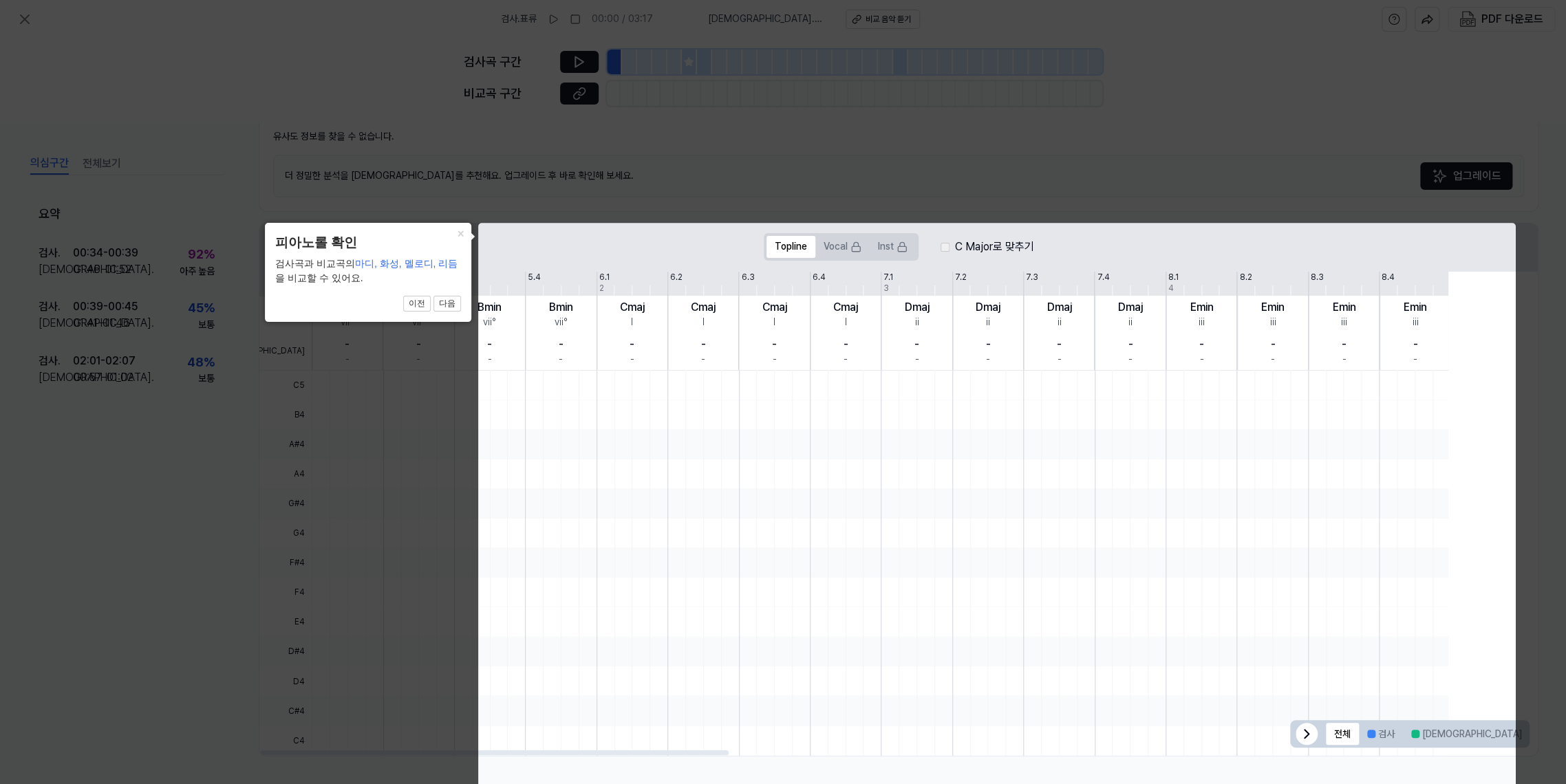
click at [889, 400] on div at bounding box center [881, 385] width 1137 height 30
click at [870, 258] on button "Vocal" at bounding box center [843, 246] width 54 height 22
click at [816, 258] on button "Topline" at bounding box center [791, 246] width 49 height 22
click at [435, 308] on button "다음" at bounding box center [447, 304] width 28 height 16
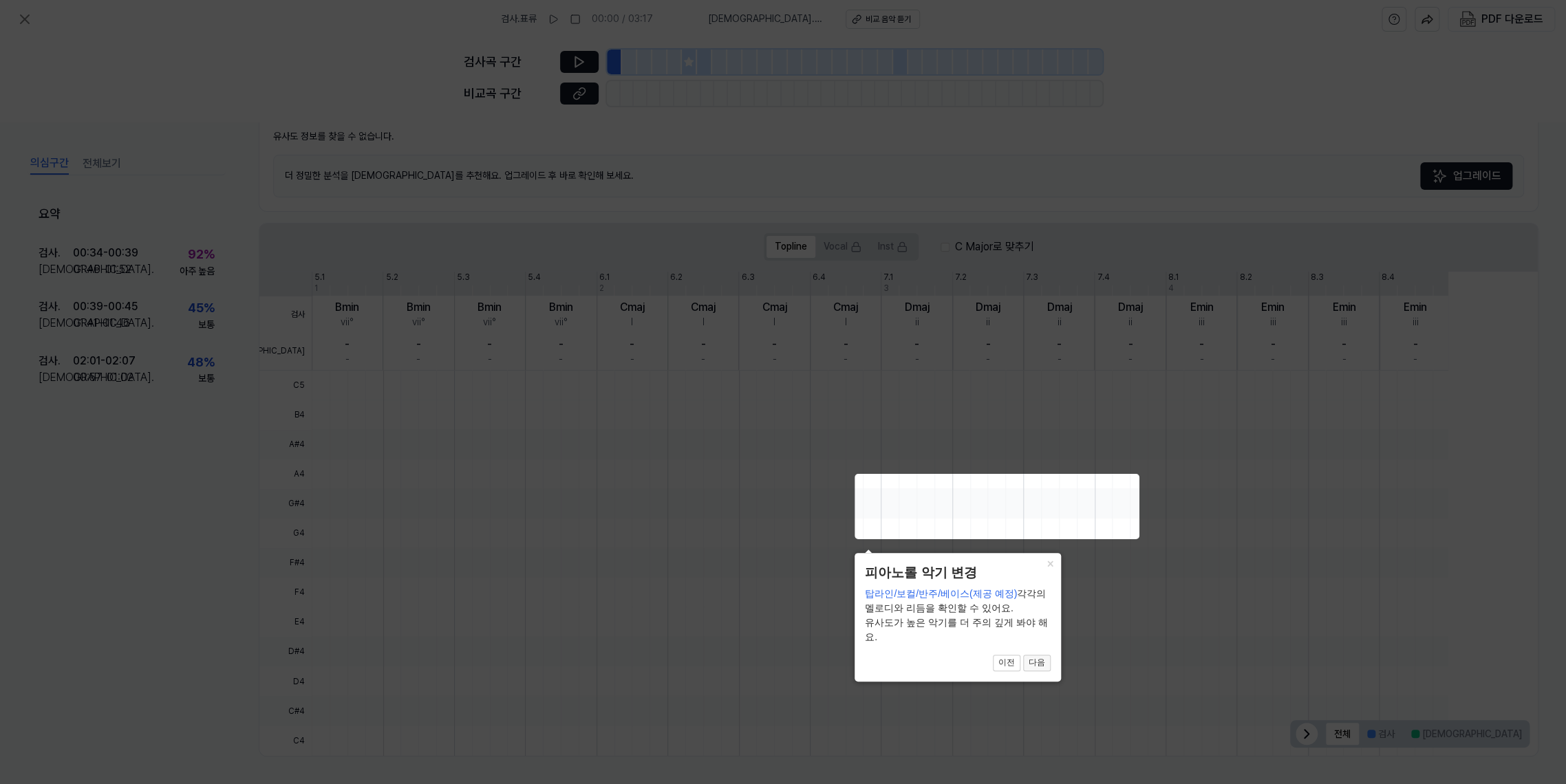
click at [938, 469] on button "다음" at bounding box center [1037, 663] width 28 height 16
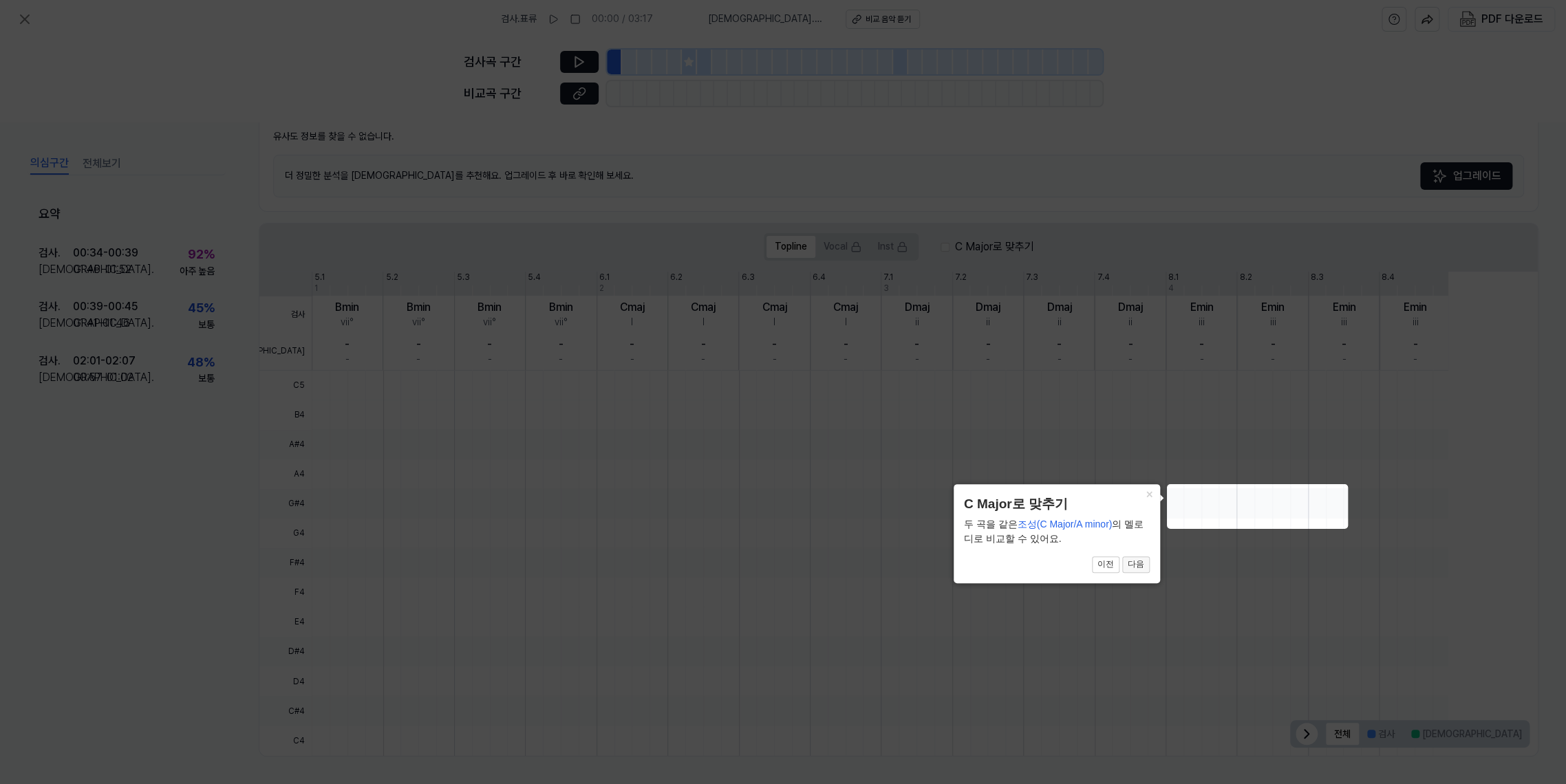
click at [938, 469] on button "다음" at bounding box center [1136, 565] width 28 height 16
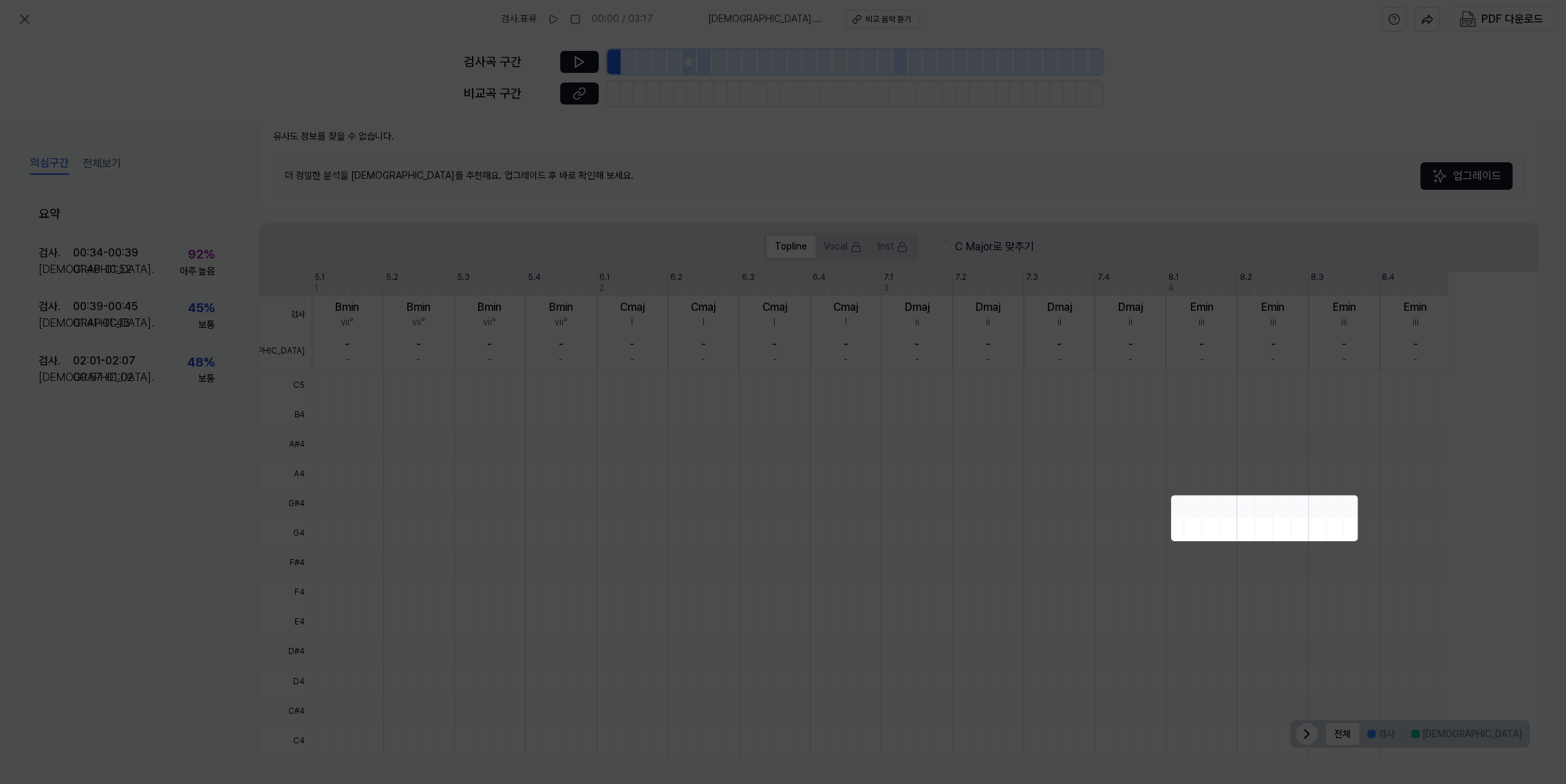
scroll to position [903, 0]
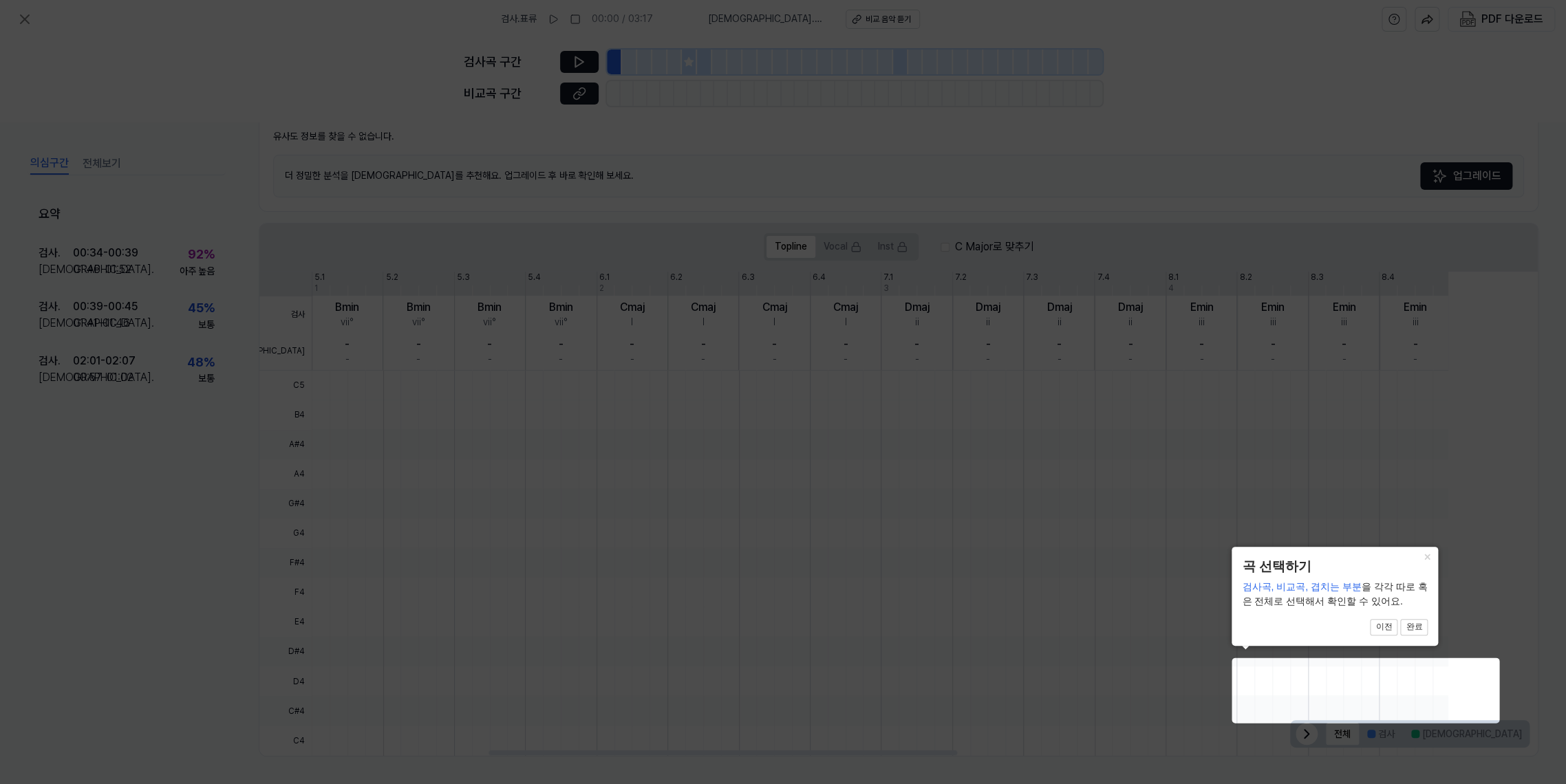
click at [938, 469] on button "전체" at bounding box center [1342, 734] width 33 height 22
click at [938, 469] on button "완료" at bounding box center [1414, 627] width 28 height 16
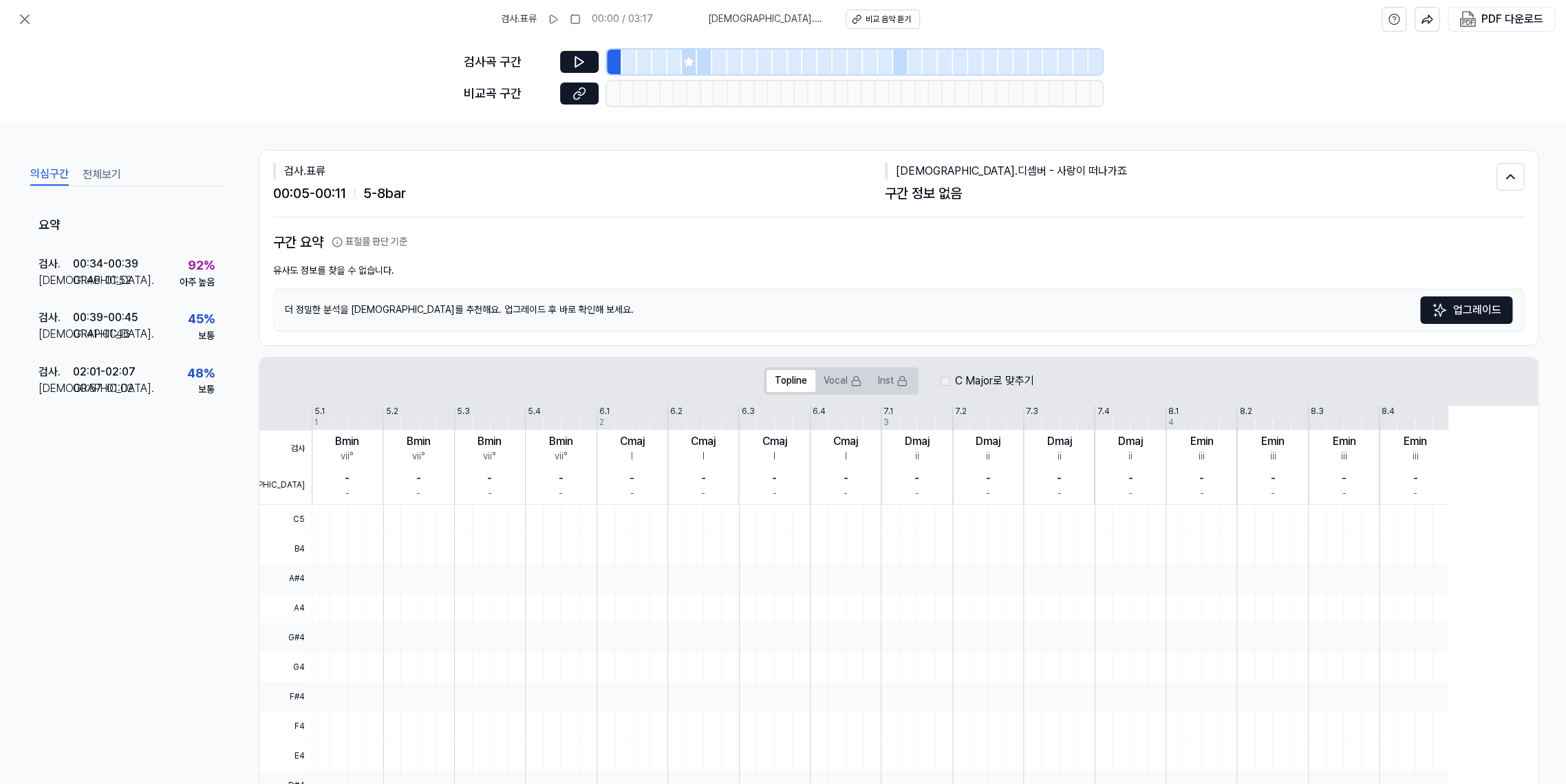
scroll to position [76, 0]
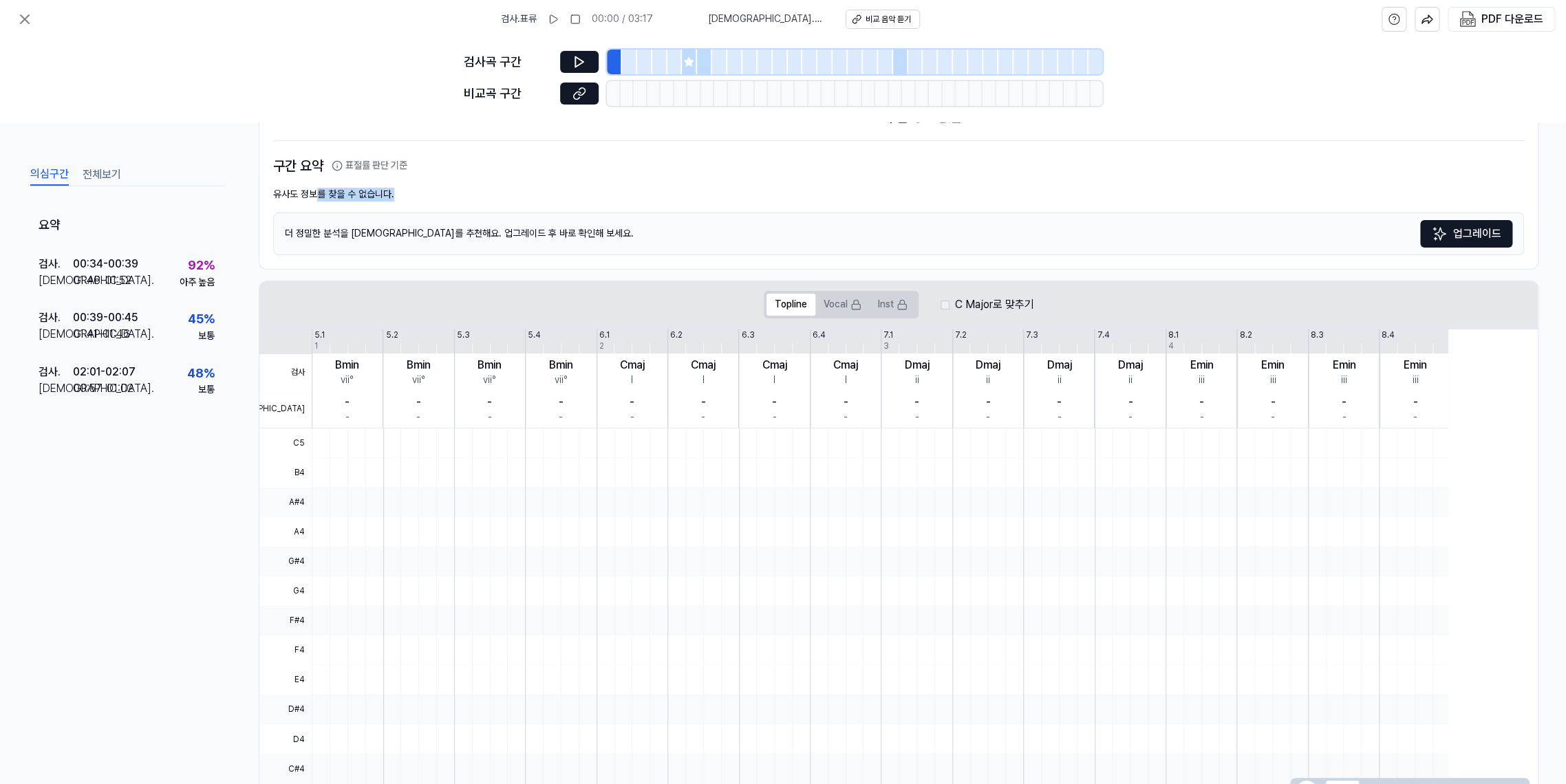
drag, startPoint x: 590, startPoint y: 414, endPoint x: 835, endPoint y: 413, distance: 245.0
click at [771, 201] on div "유사도 정보를 찾을 수 없습니다." at bounding box center [899, 194] width 1251 height 13
click at [896, 201] on div "유사도 정보를 찾을 수 없습니다." at bounding box center [899, 194] width 1251 height 13
drag, startPoint x: 881, startPoint y: 488, endPoint x: 1127, endPoint y: 502, distance: 246.4
click at [938, 255] on div "더 정밀한 분석을 [DEMOGRAPHIC_DATA]를 추천해요. 업그레이드 후 바로 확인해 보세요. 업그레이드" at bounding box center [899, 233] width 1251 height 42
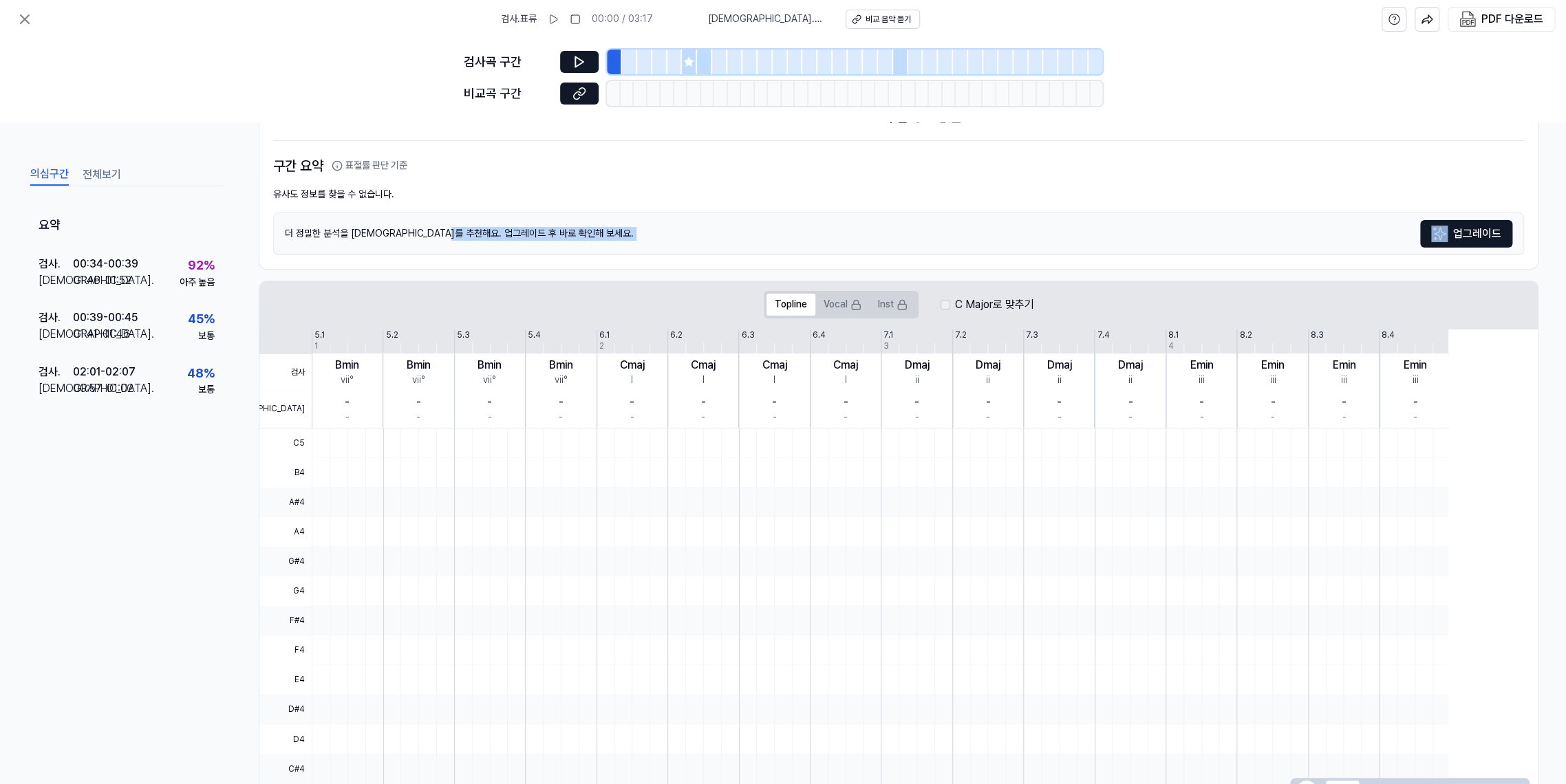
click at [938, 269] on div "구간 요약 표절률 판단 기준 유사도 정보를 찾을 수 없습니다. 더 정밀한 분석을 [DEMOGRAPHIC_DATA]를 추천해요. 업그레이드 후 …" at bounding box center [899, 205] width 1251 height 128
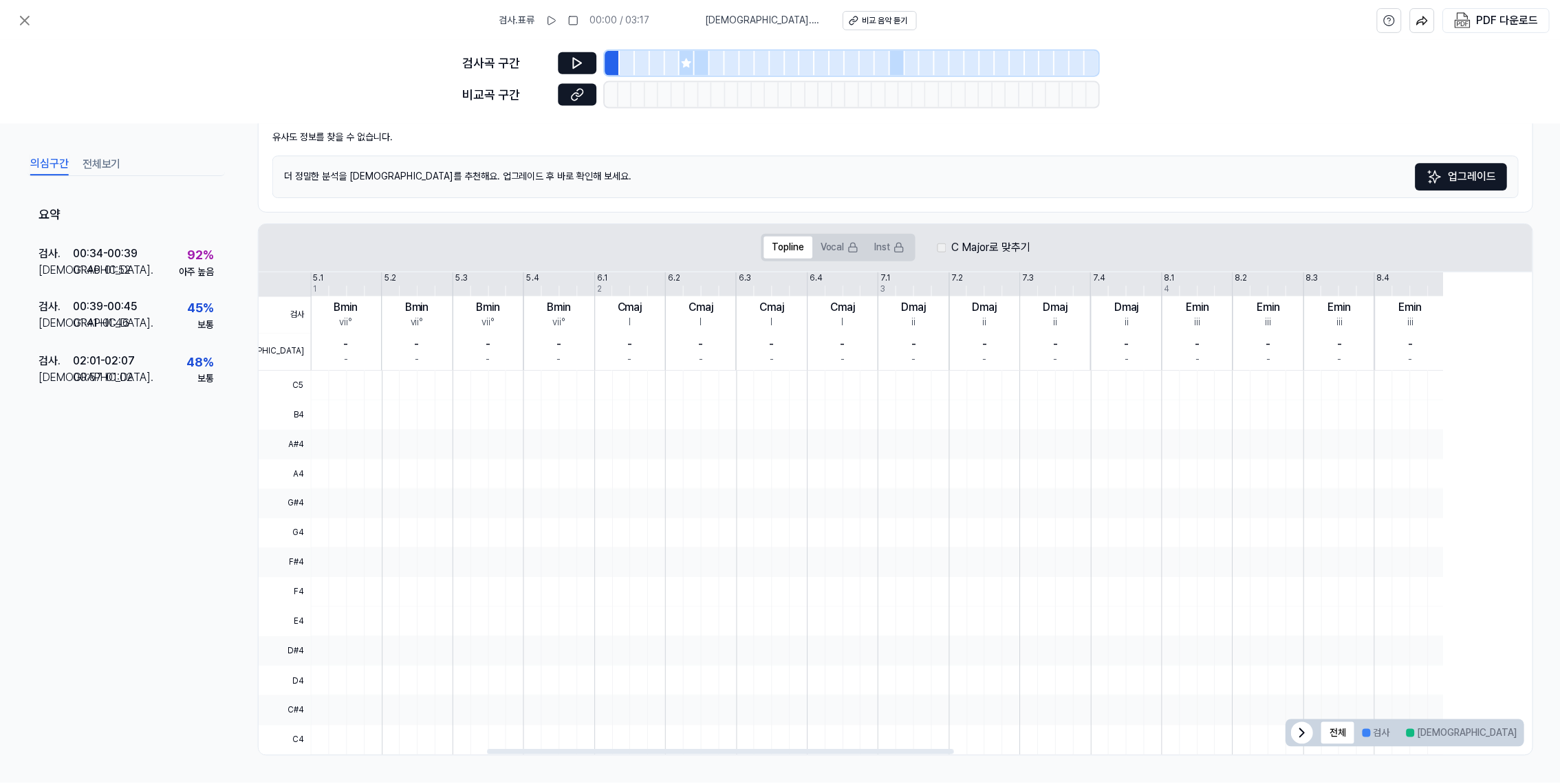
scroll to position [0, 0]
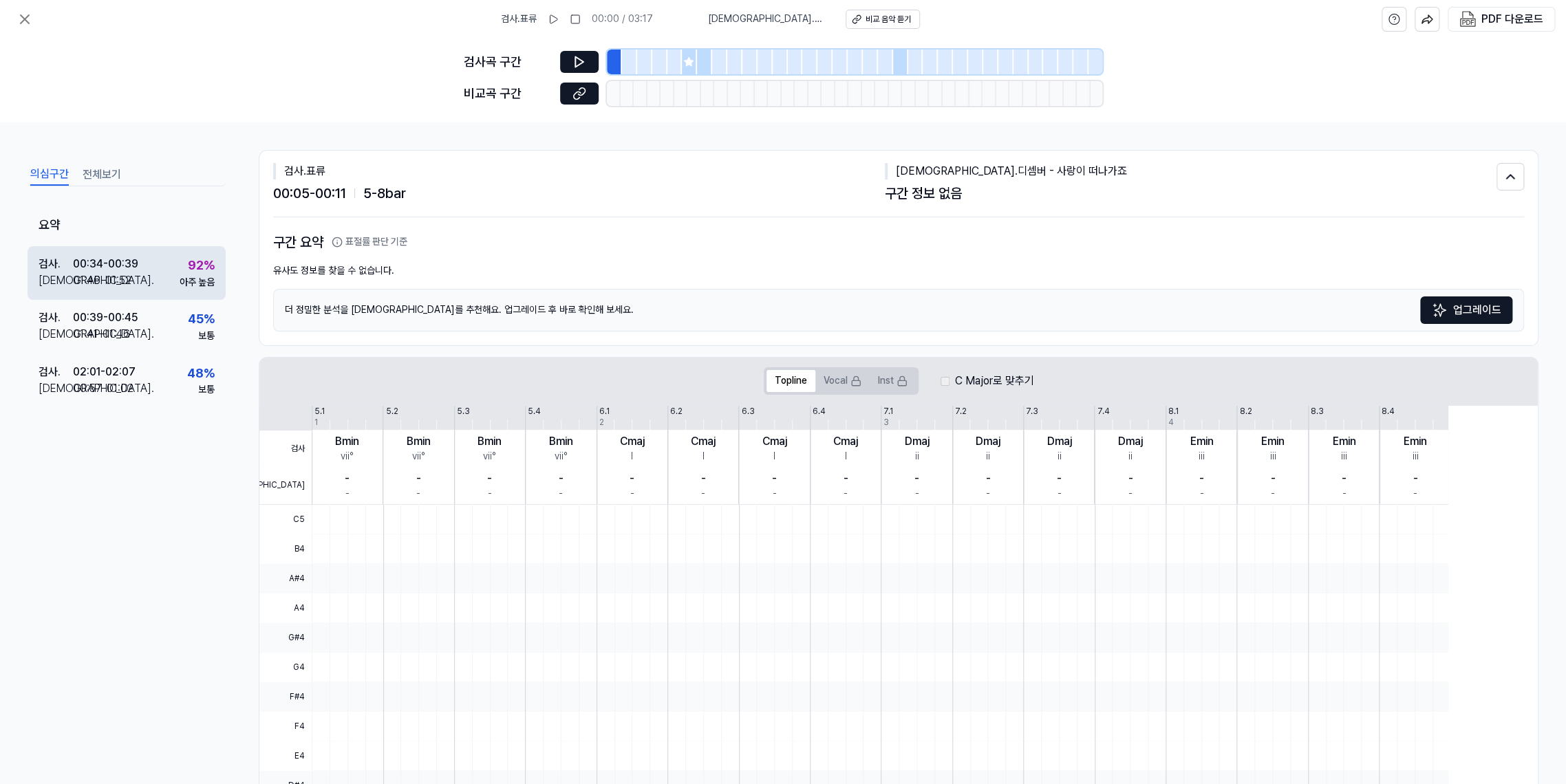
click at [215, 276] on div "92 %" at bounding box center [201, 266] width 27 height 20
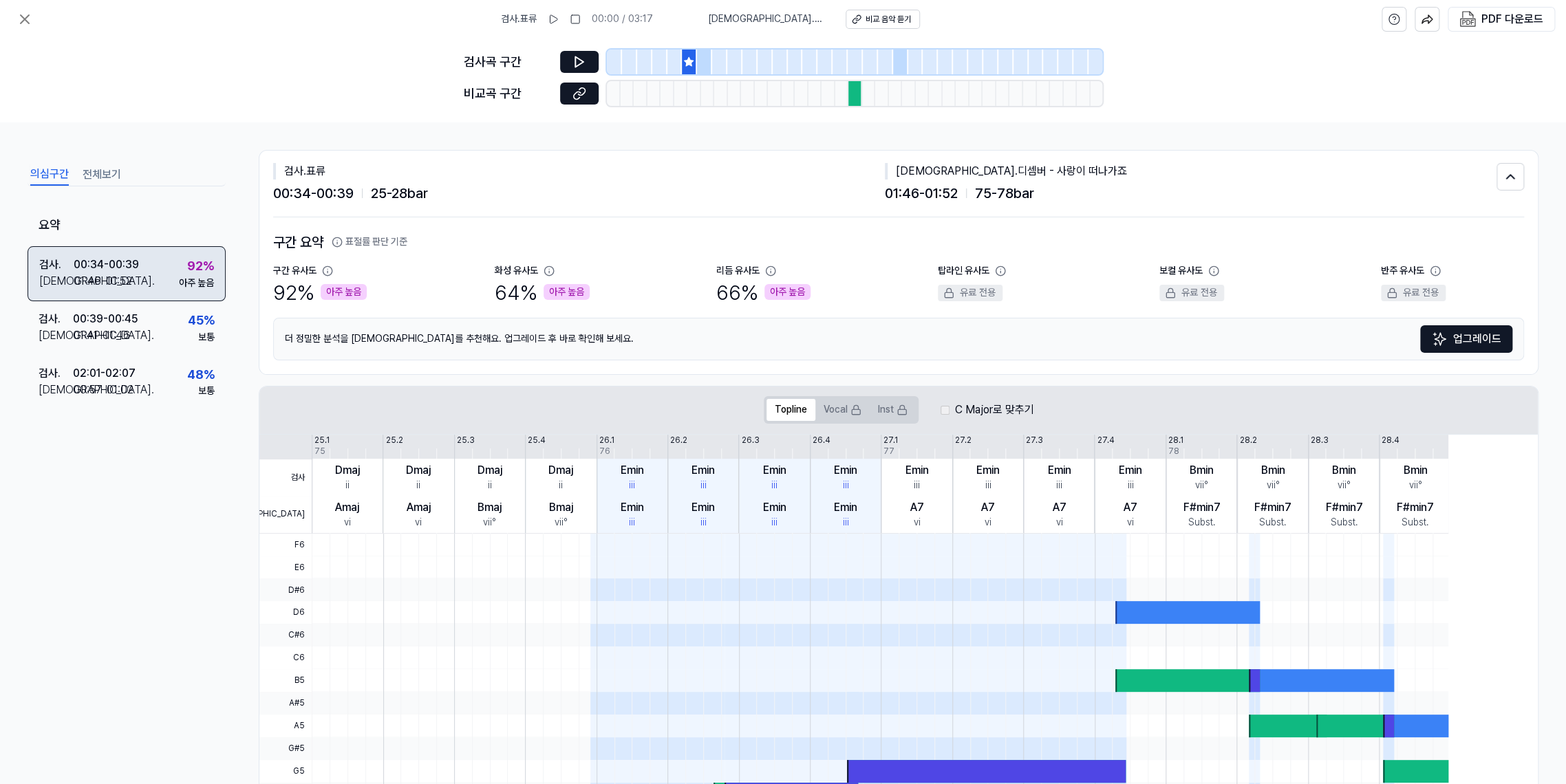
click at [214, 277] on div "92 %" at bounding box center [201, 266] width 27 height 20
drag, startPoint x: 720, startPoint y: 494, endPoint x: 933, endPoint y: 543, distance: 218.6
click at [638, 307] on div "화성 유사도 64 % 아주 높음" at bounding box center [566, 285] width 143 height 42
click at [810, 300] on div "아주 높음" at bounding box center [787, 292] width 46 height 16
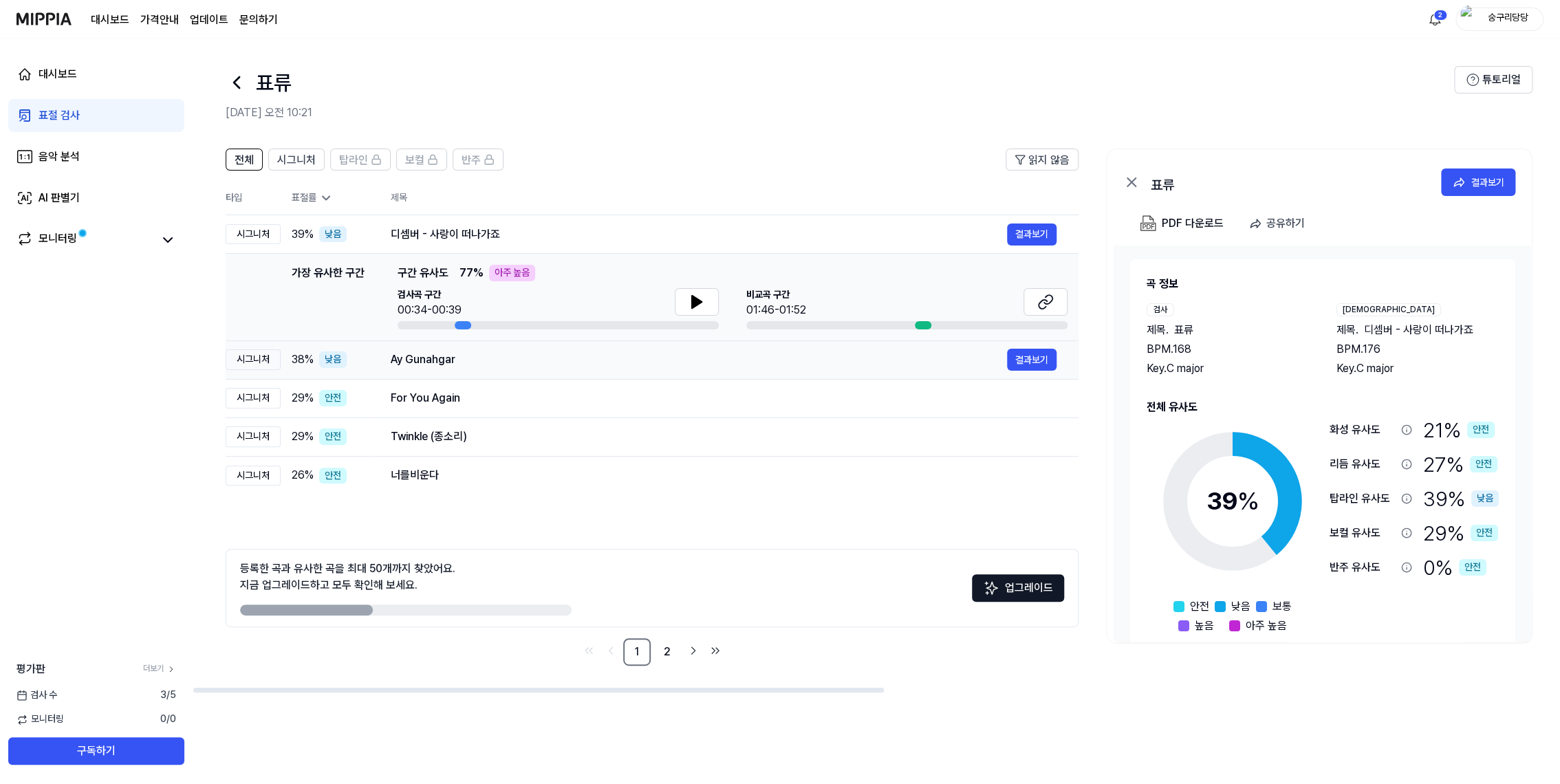
scroll to position [153, 0]
click at [718, 316] on button at bounding box center [696, 302] width 44 height 28
drag, startPoint x: 1075, startPoint y: 399, endPoint x: 1061, endPoint y: 394, distance: 14.9
click at [718, 316] on button at bounding box center [696, 302] width 44 height 28
